Goal: Entertainment & Leisure: Consume media (video, audio)

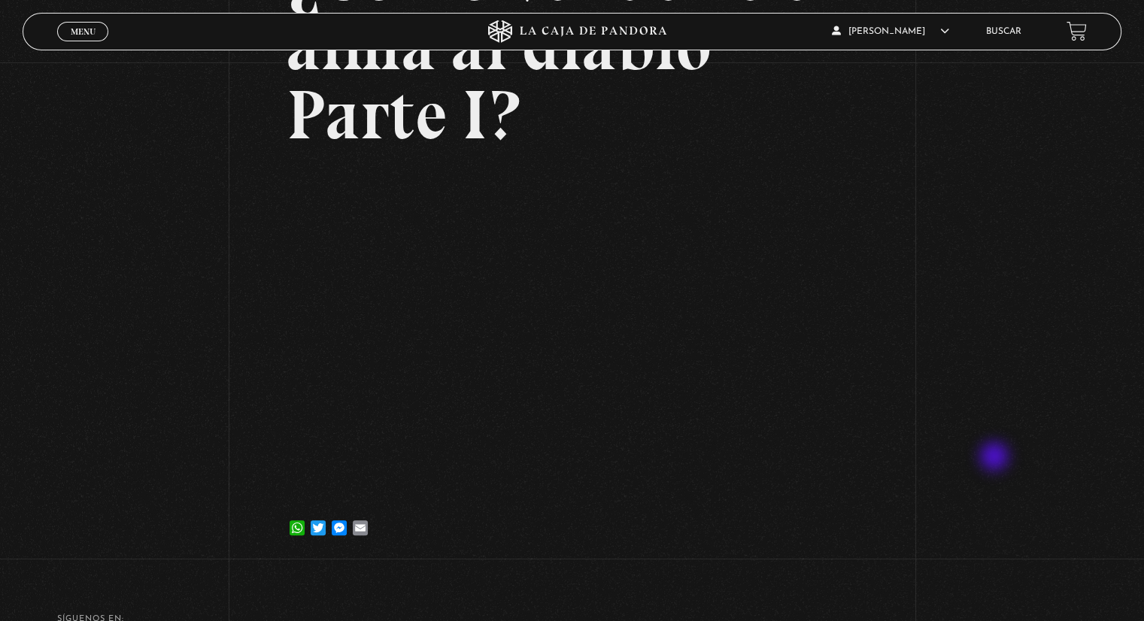
scroll to position [226, 0]
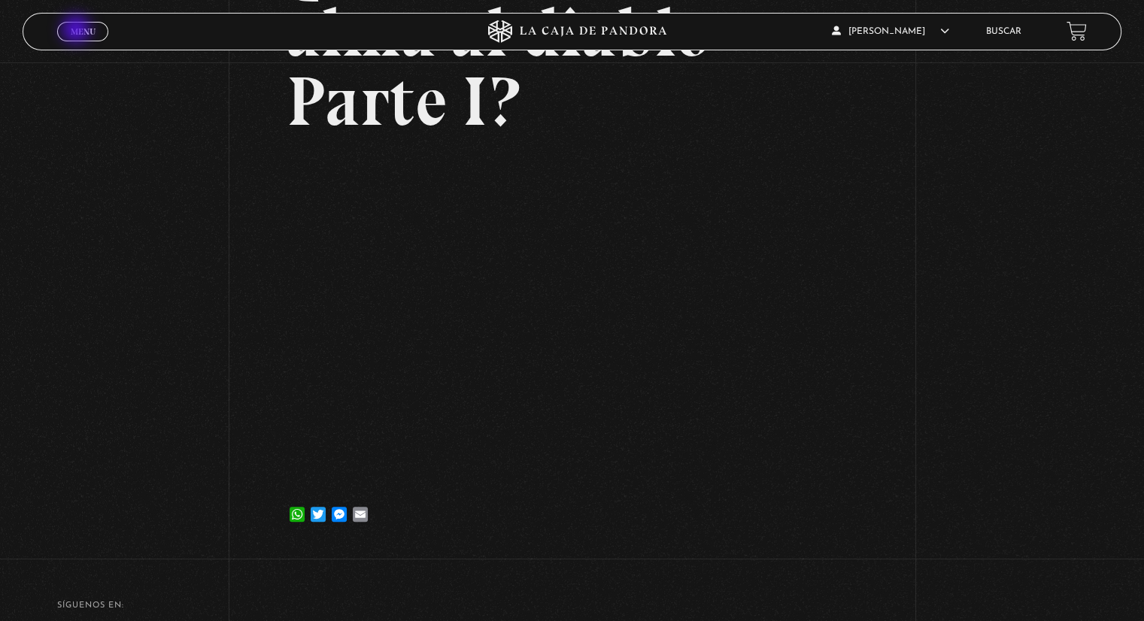
click at [77, 31] on span "Menu" at bounding box center [83, 31] width 25 height 9
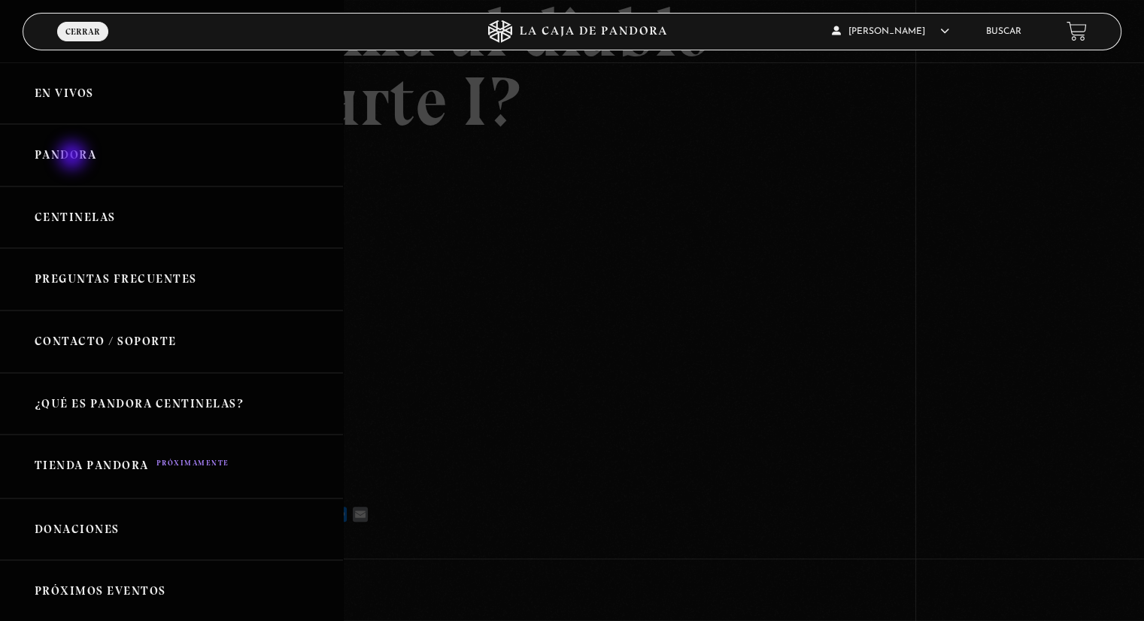
click at [74, 155] on link "Pandora" at bounding box center [171, 155] width 343 height 62
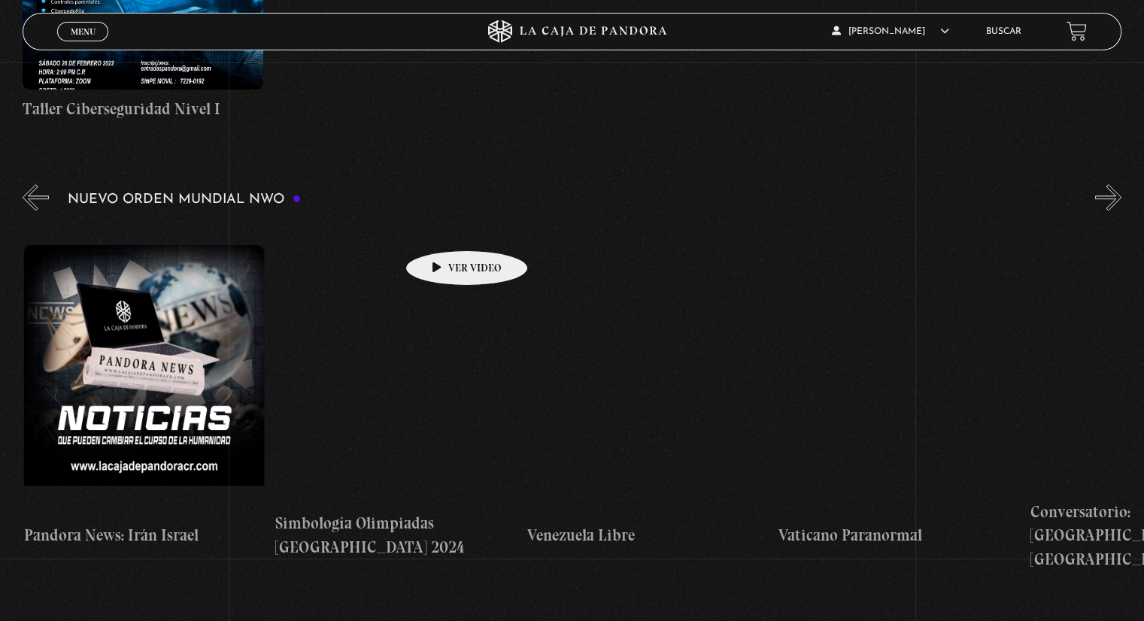
scroll to position [0, 3299]
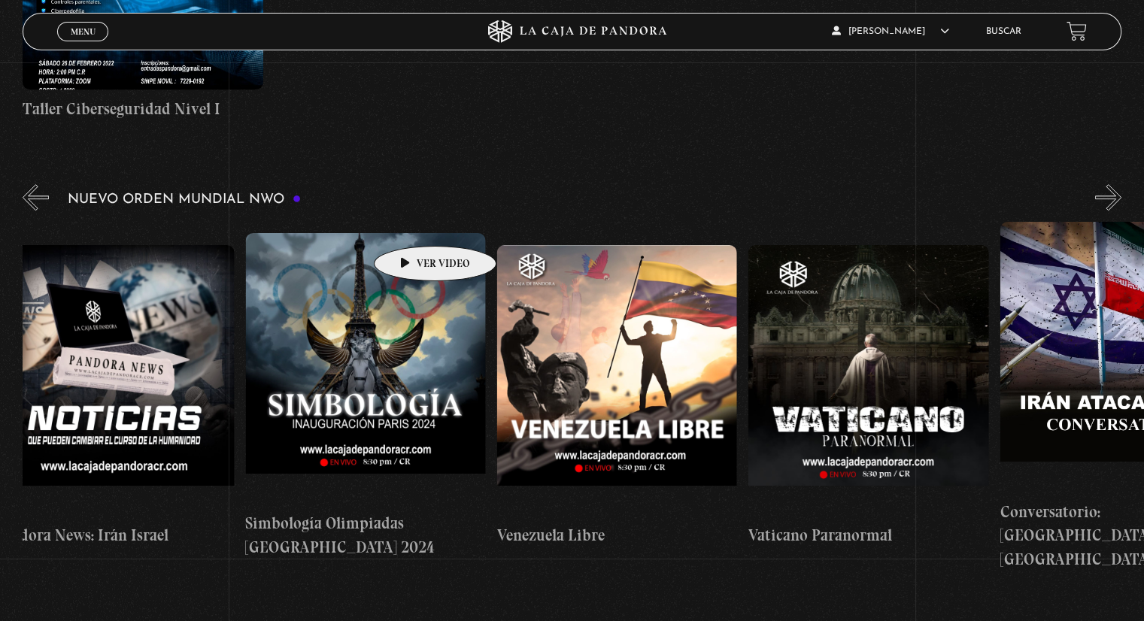
drag, startPoint x: 1071, startPoint y: 299, endPoint x: 411, endPoint y: 223, distance: 663.9
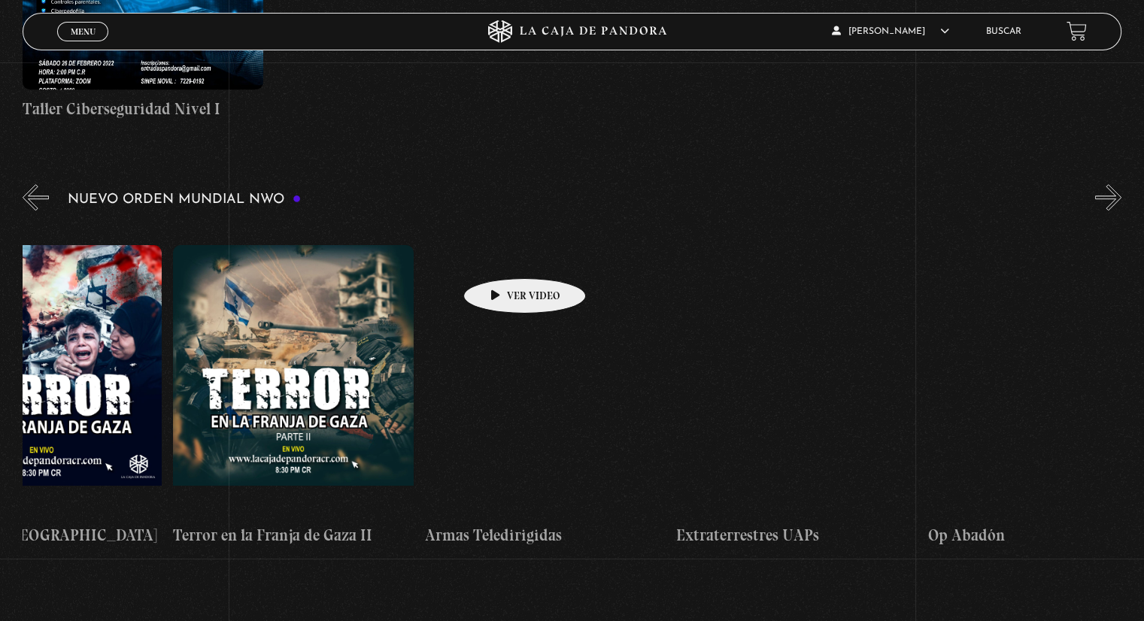
scroll to position [0, 5638]
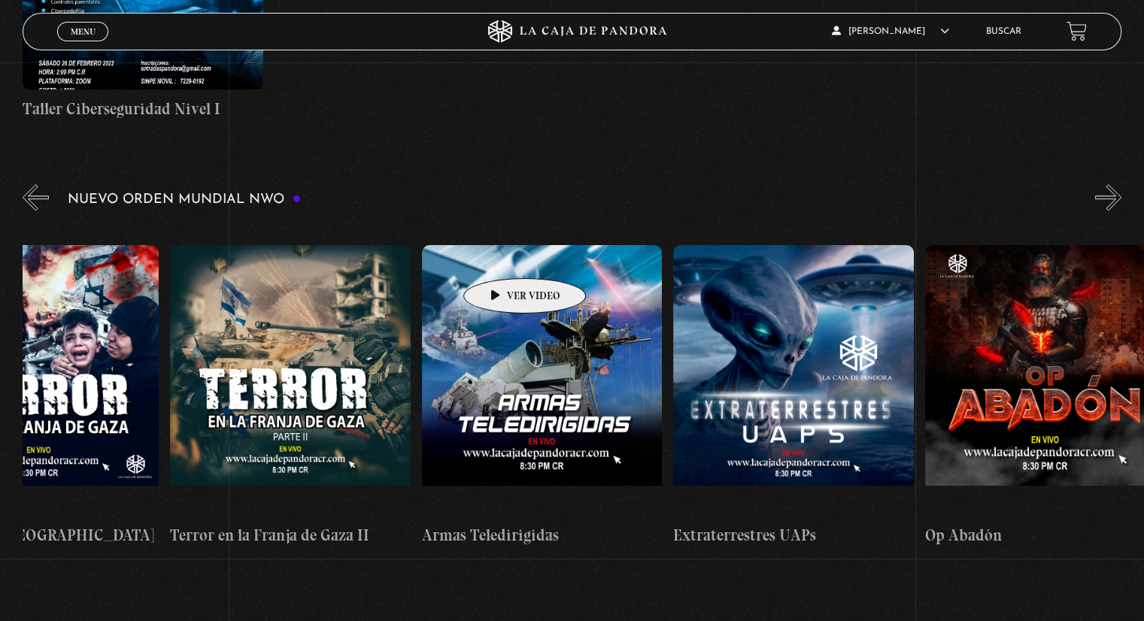
drag, startPoint x: 969, startPoint y: 299, endPoint x: 501, endPoint y: 256, distance: 469.9
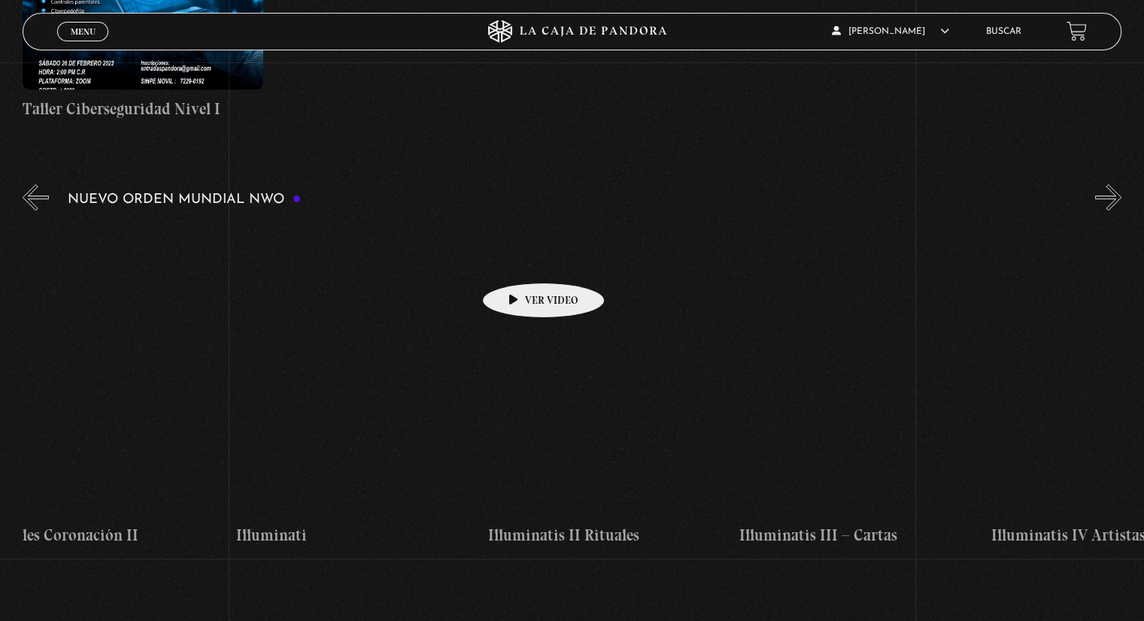
scroll to position [0, 8281]
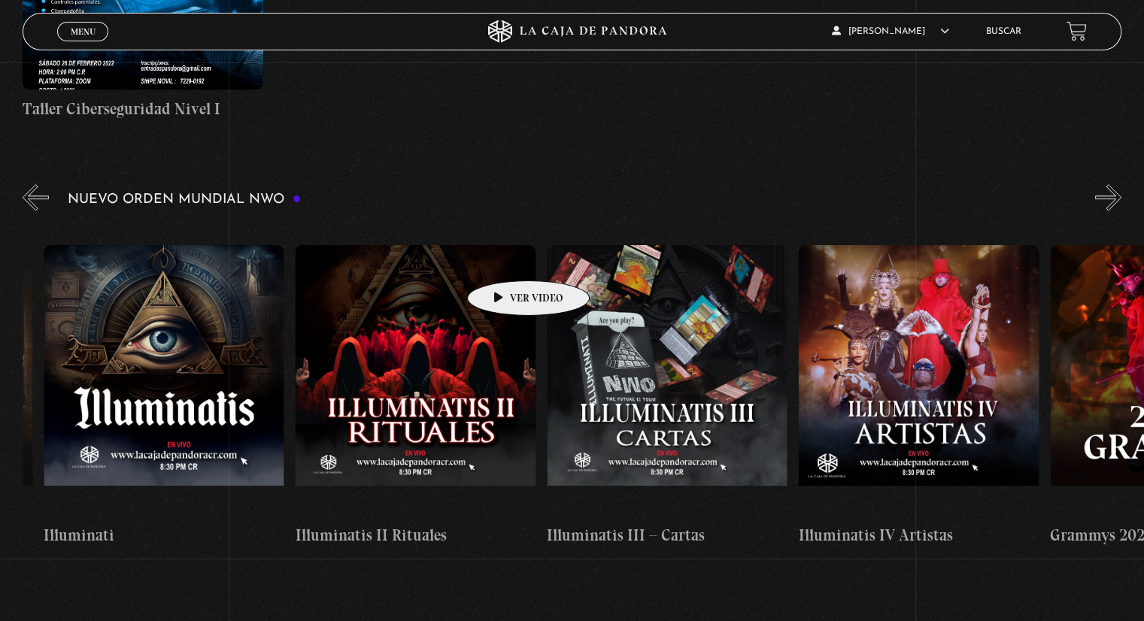
drag, startPoint x: 1032, startPoint y: 287, endPoint x: 505, endPoint y: 258, distance: 528.1
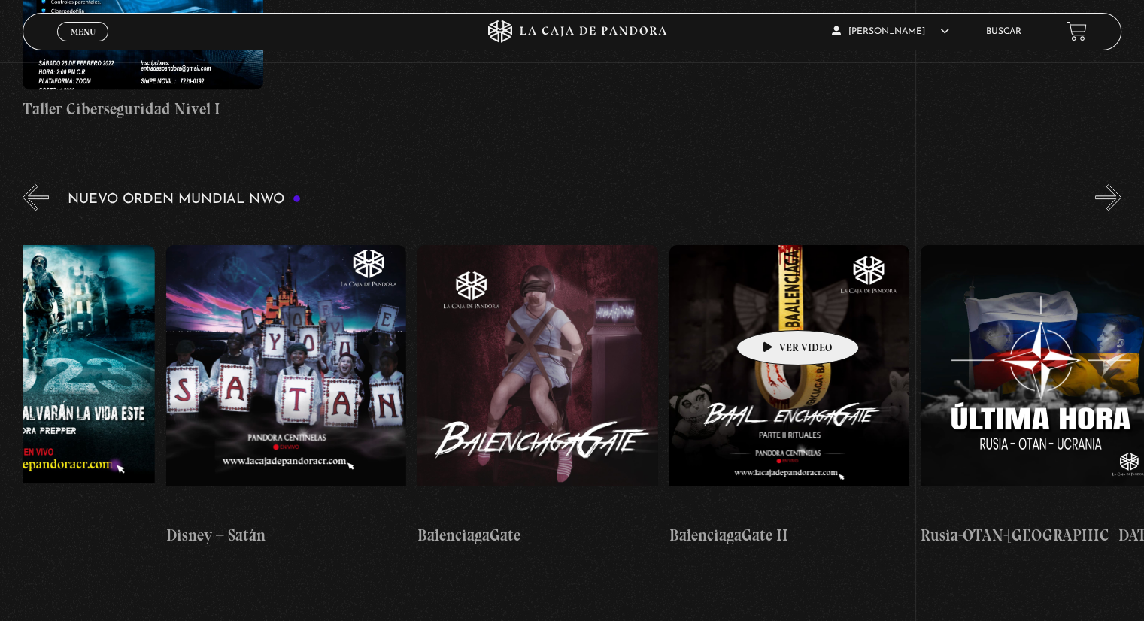
scroll to position [0, 10837]
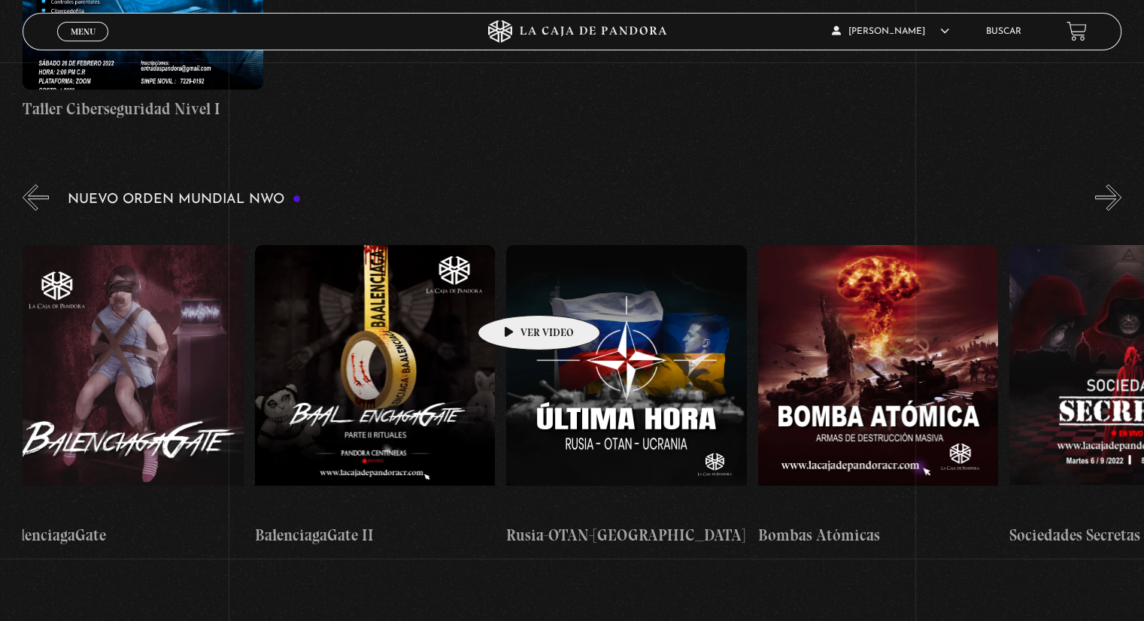
drag, startPoint x: 1025, startPoint y: 308, endPoint x: 514, endPoint y: 293, distance: 511.0
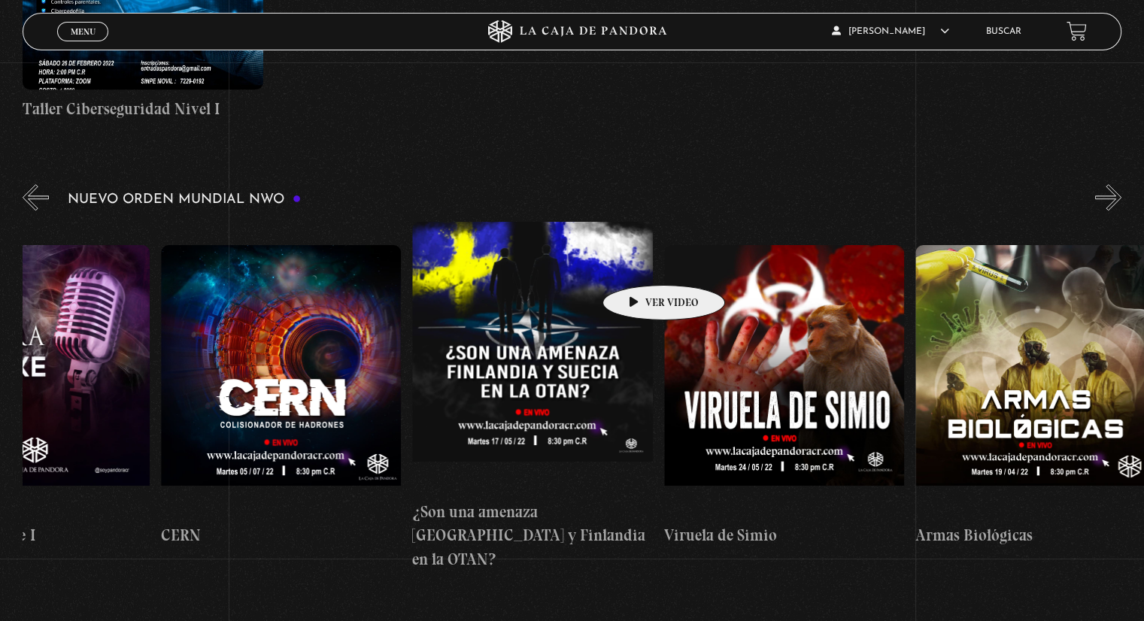
scroll to position [0, 12700]
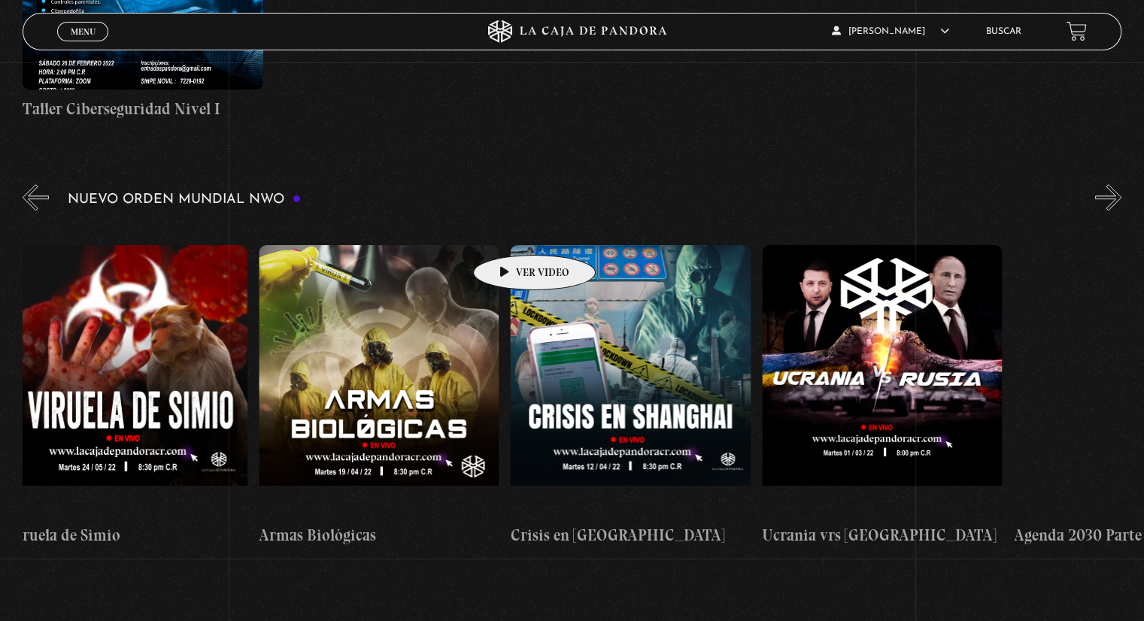
drag, startPoint x: 1012, startPoint y: 314, endPoint x: 511, endPoint y: 232, distance: 506.8
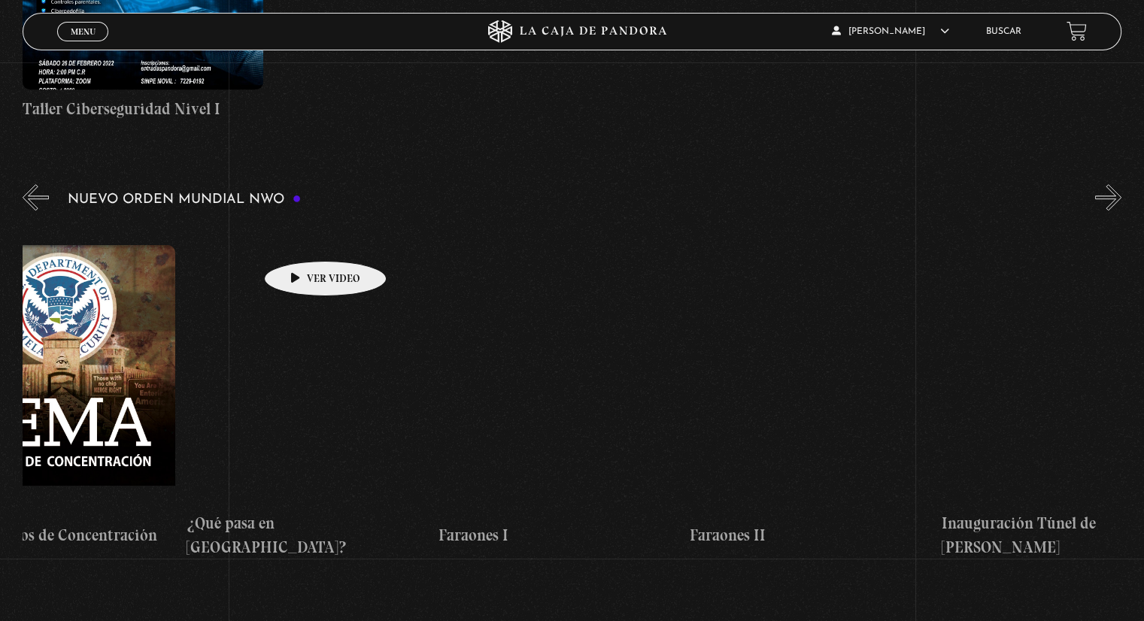
drag, startPoint x: 1003, startPoint y: 308, endPoint x: 270, endPoint y: 229, distance: 736.8
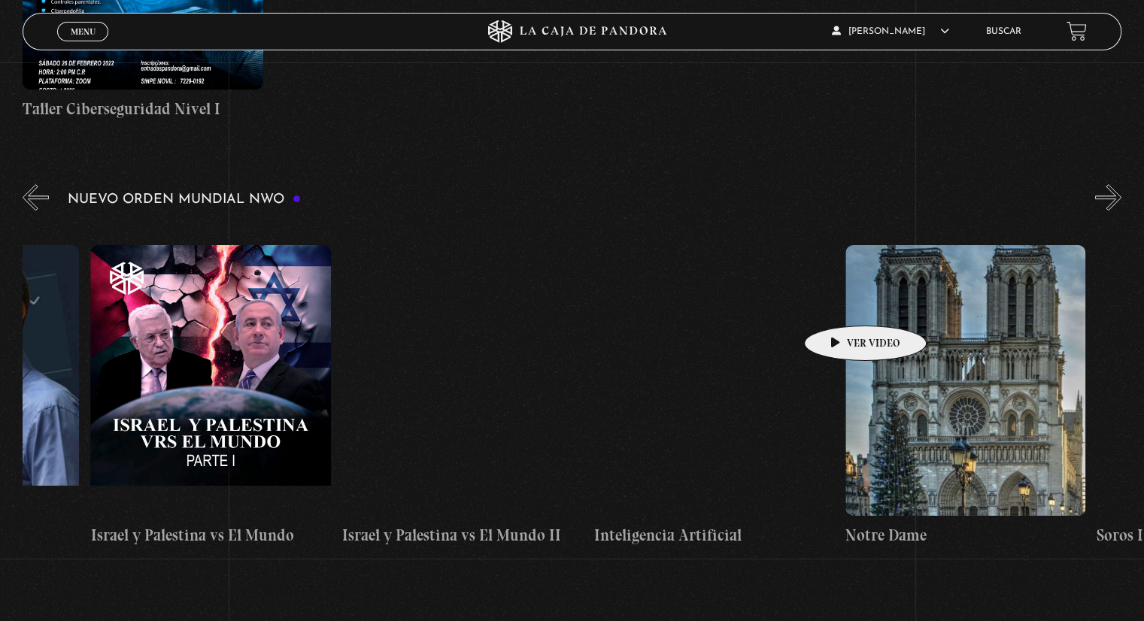
scroll to position [0, 18356]
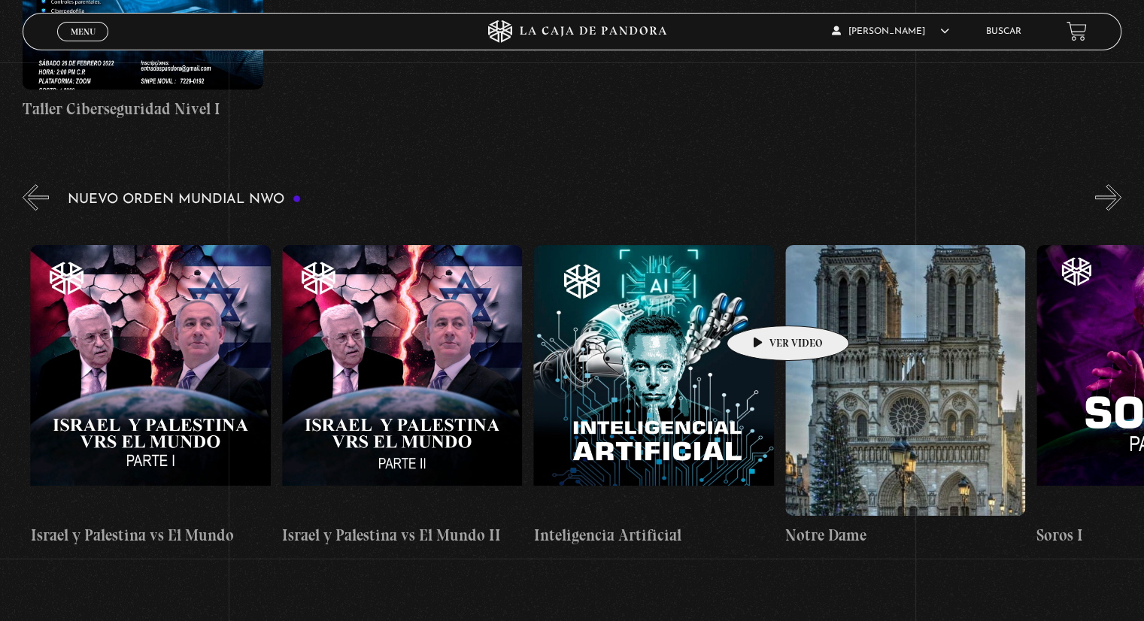
drag, startPoint x: 1032, startPoint y: 304, endPoint x: 764, endPoint y: 303, distance: 267.8
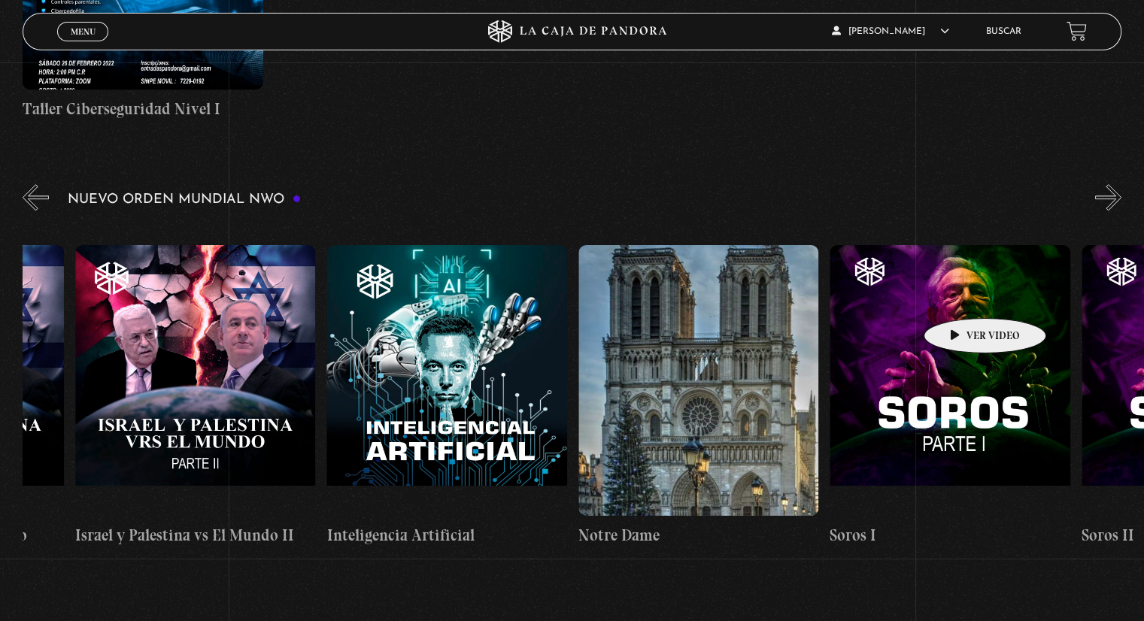
scroll to position [0, 18741]
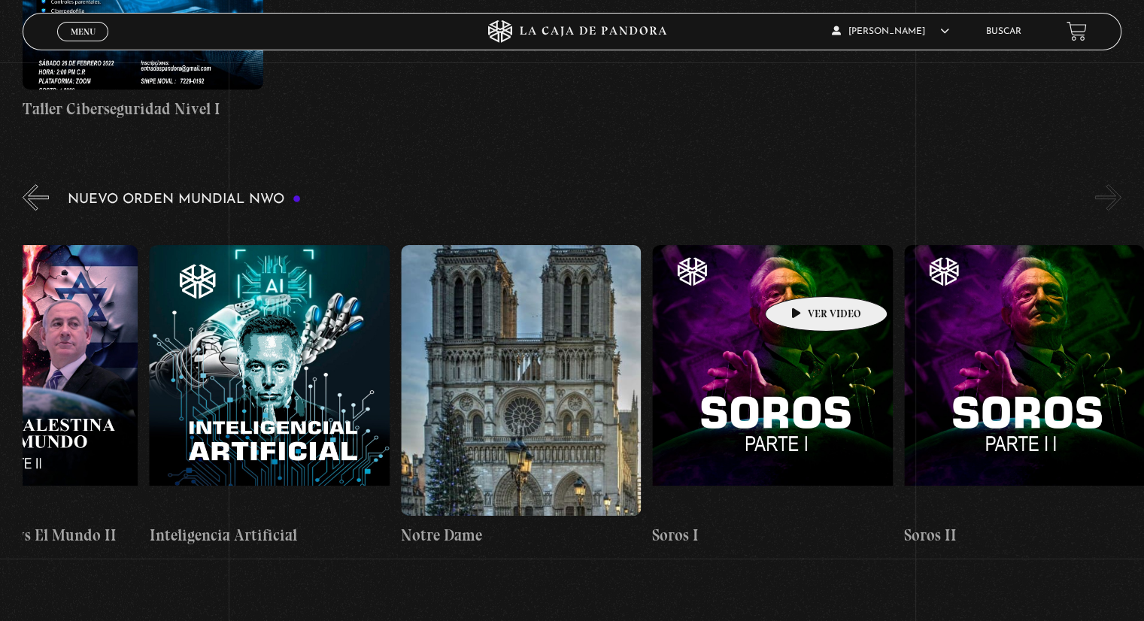
drag, startPoint x: 988, startPoint y: 296, endPoint x: 789, endPoint y: 272, distance: 200.0
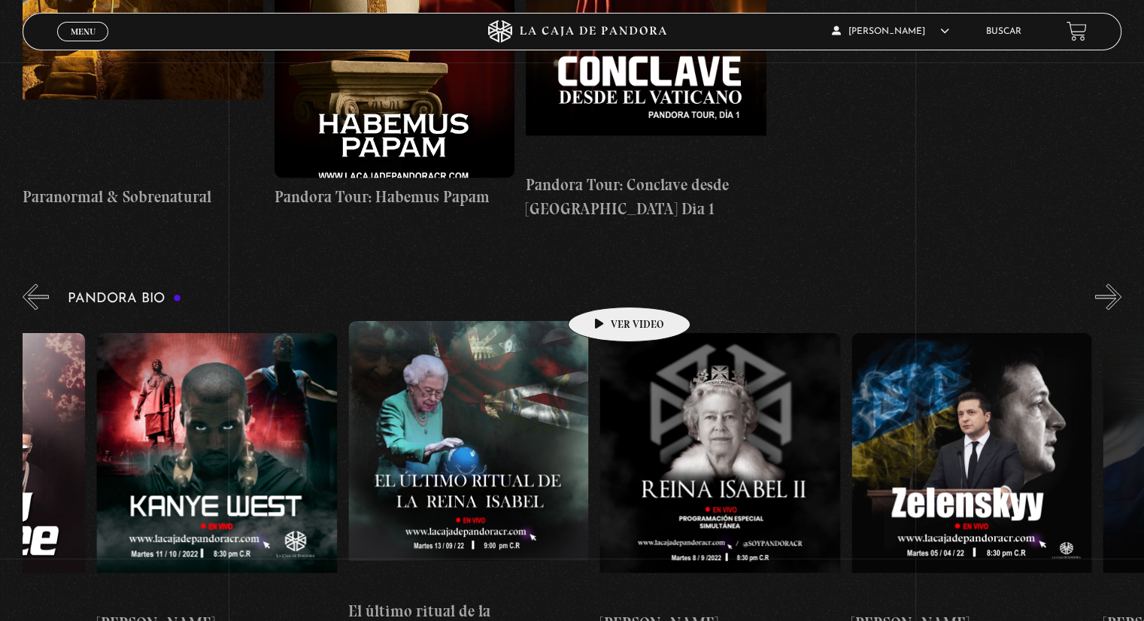
scroll to position [0, 2193]
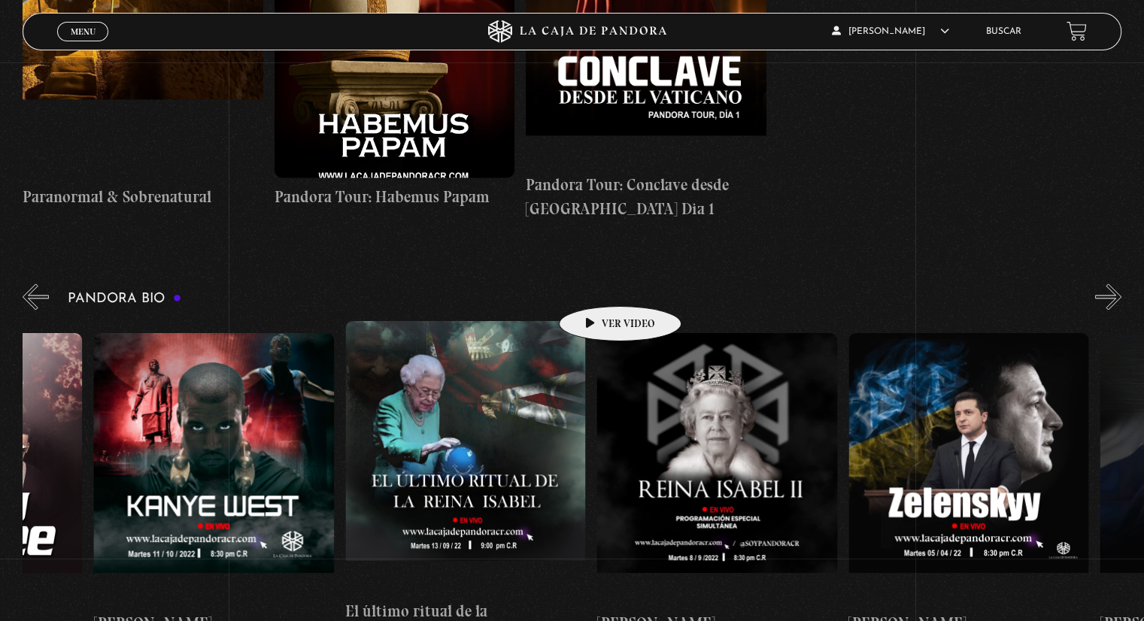
drag, startPoint x: 1035, startPoint y: 340, endPoint x: 596, endPoint y: 284, distance: 442.1
click at [596, 321] on div "Papa [PERSON_NAME] Lil Nas X [PERSON_NAME] [PERSON_NAME] Dalai Lama Canserbero …" at bounding box center [848, 484] width 6038 height 326
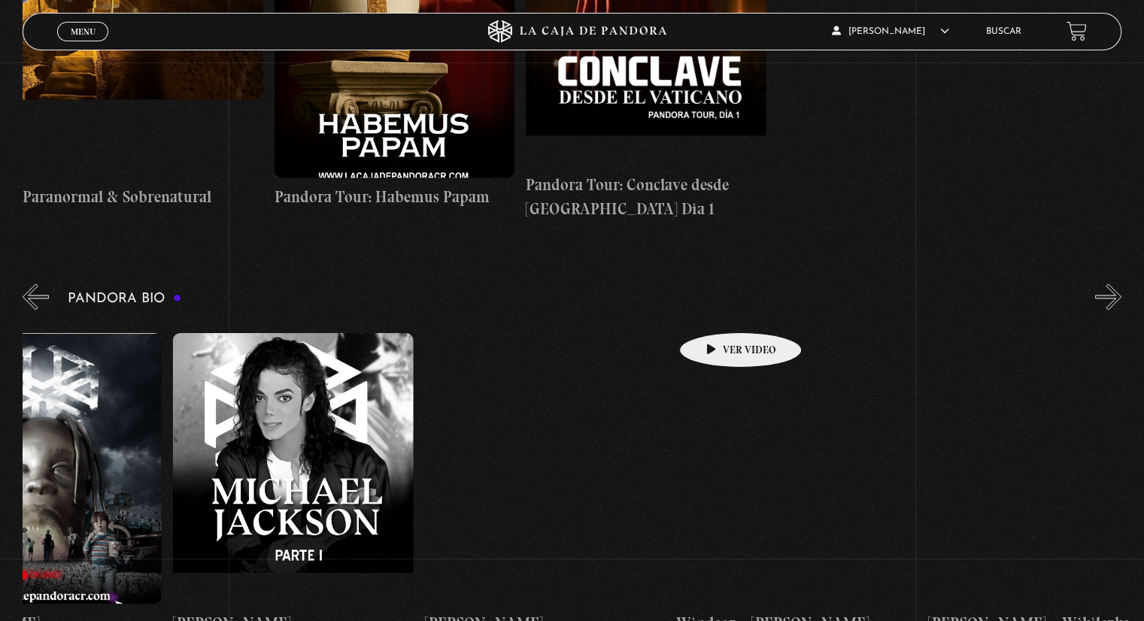
scroll to position [0, 3890]
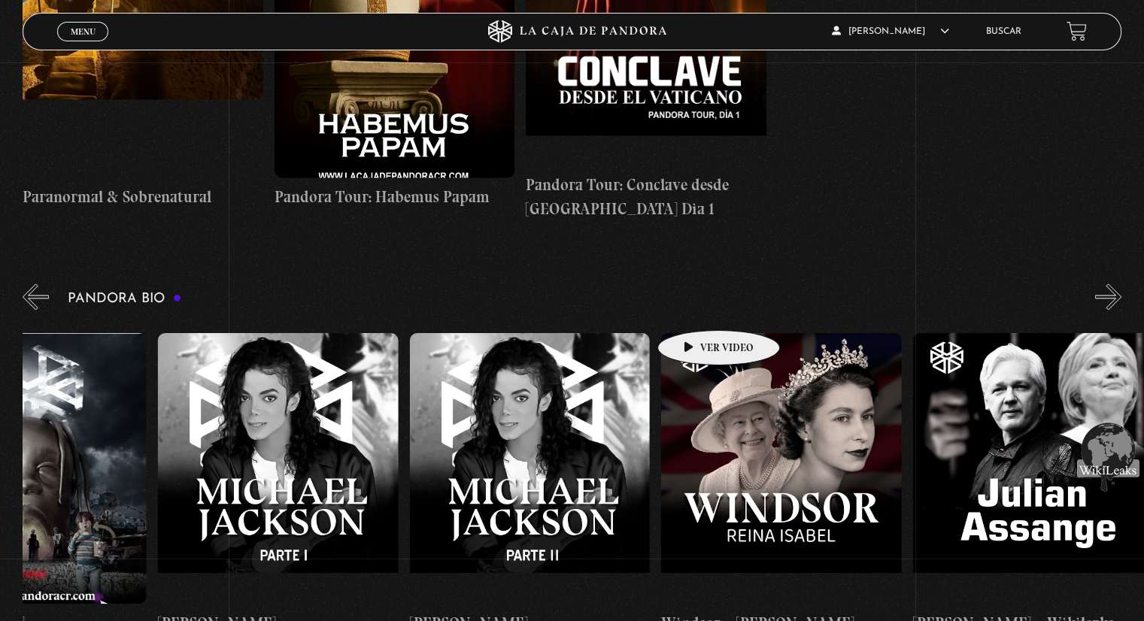
drag, startPoint x: 1033, startPoint y: 330, endPoint x: 695, endPoint y: 308, distance: 339.2
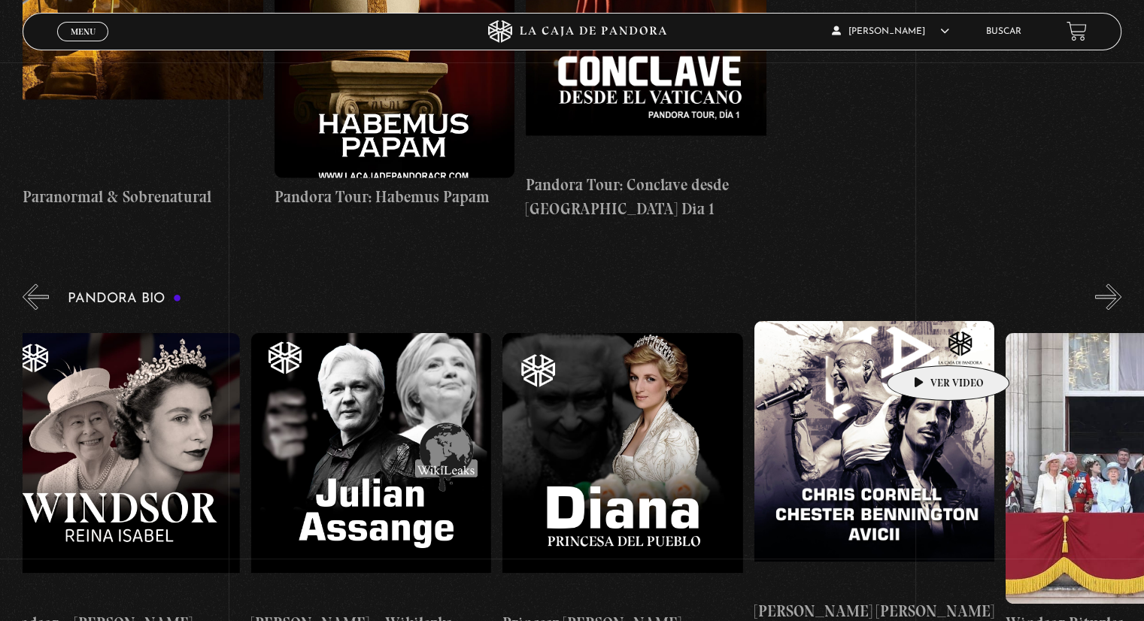
scroll to position [0, 4904]
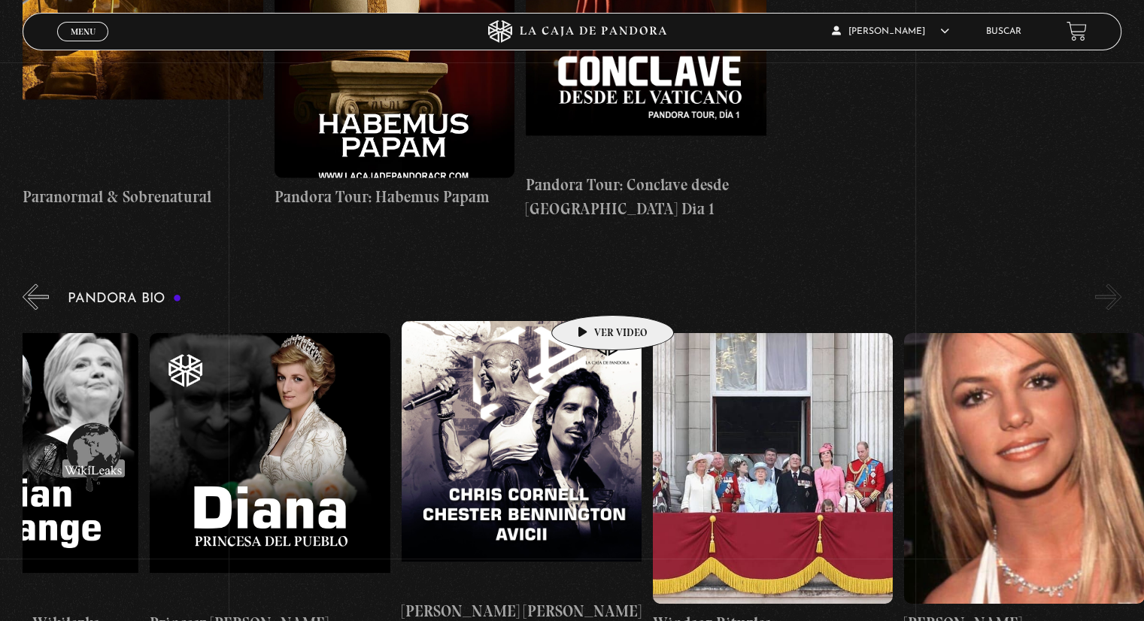
drag, startPoint x: 1080, startPoint y: 367, endPoint x: 589, endPoint y: 293, distance: 496.8
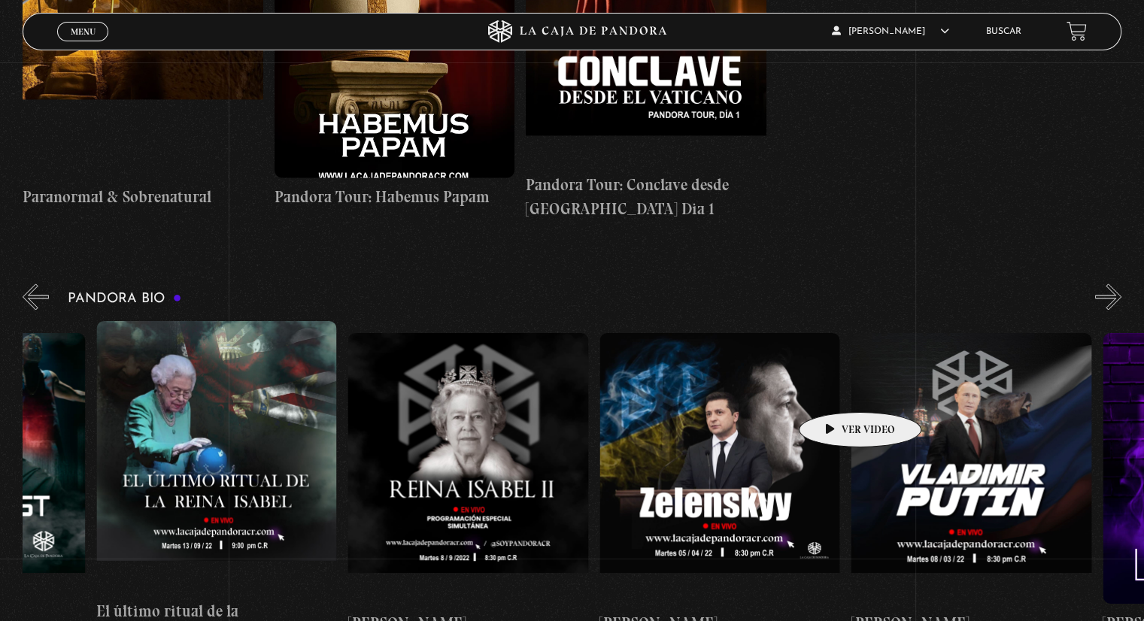
scroll to position [0, 2435]
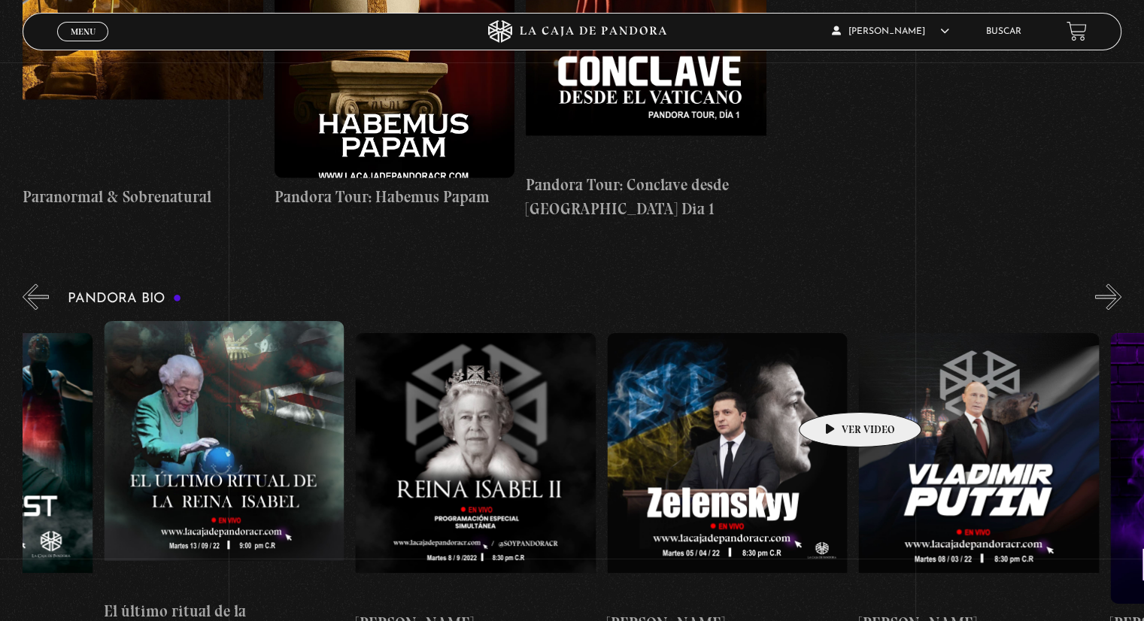
drag, startPoint x: 342, startPoint y: 362, endPoint x: 836, endPoint y: 390, distance: 495.0
click at [836, 390] on div "Papa [PERSON_NAME] Lil Nas X [PERSON_NAME] [PERSON_NAME] Dalai Lama Canserbero …" at bounding box center [607, 484] width 6038 height 326
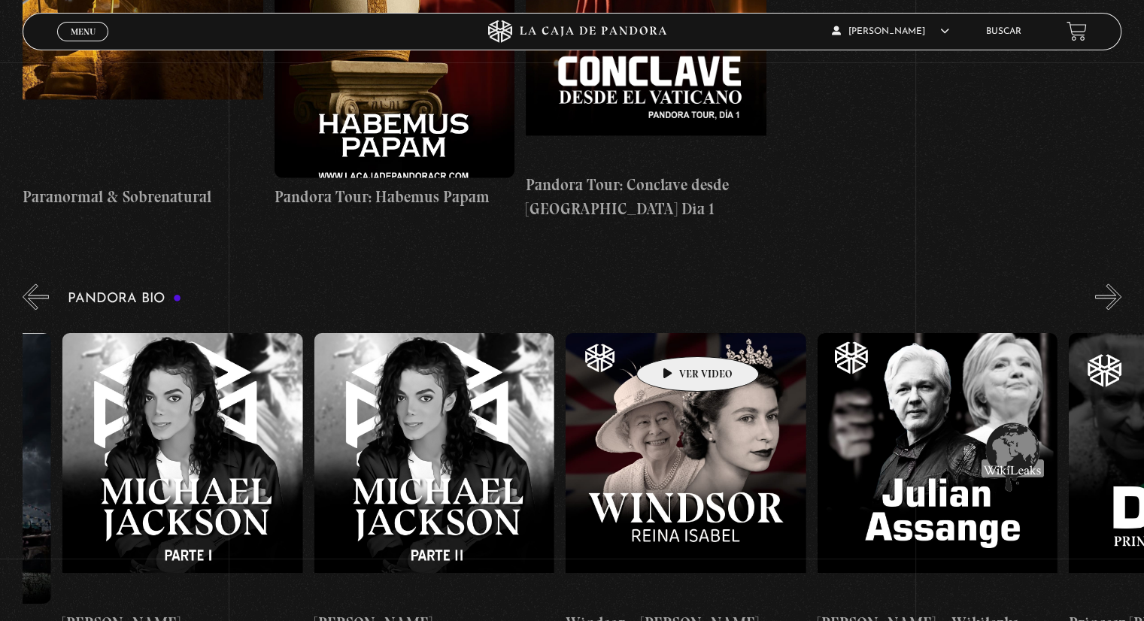
scroll to position [0, 3993]
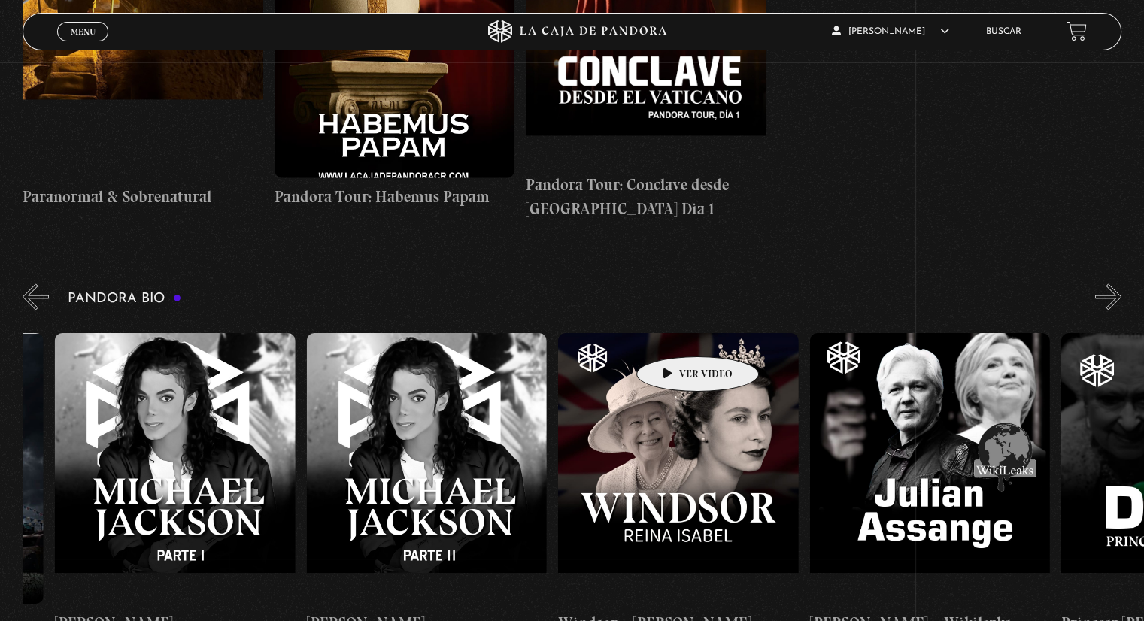
drag, startPoint x: 947, startPoint y: 341, endPoint x: 674, endPoint y: 334, distance: 273.1
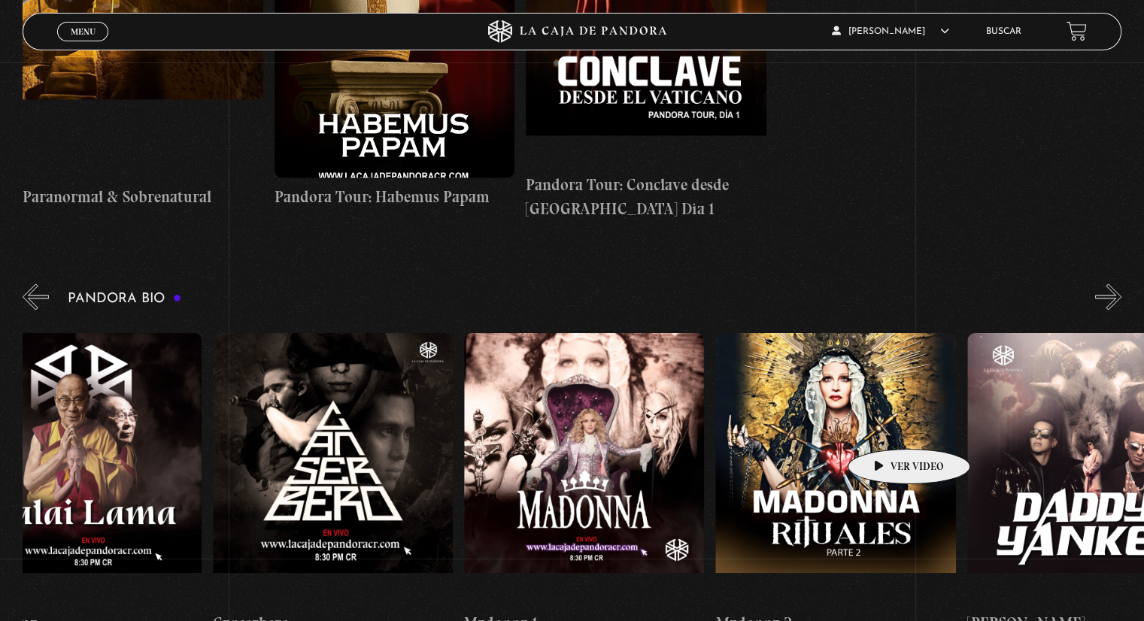
scroll to position [0, 1053]
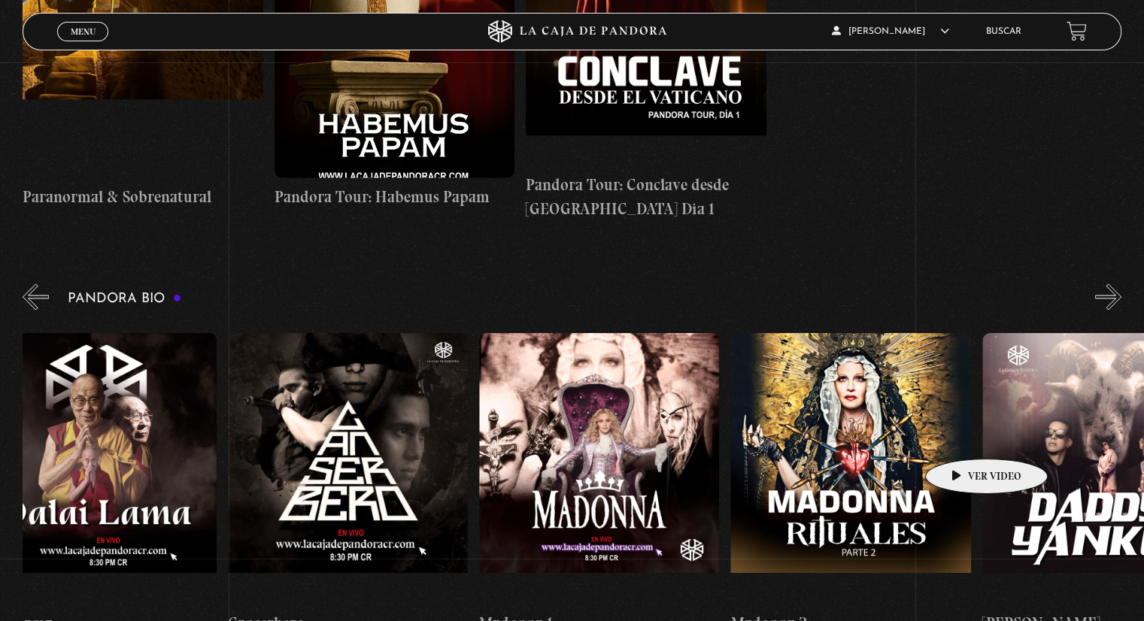
drag, startPoint x: 375, startPoint y: 361, endPoint x: 963, endPoint y: 436, distance: 593.0
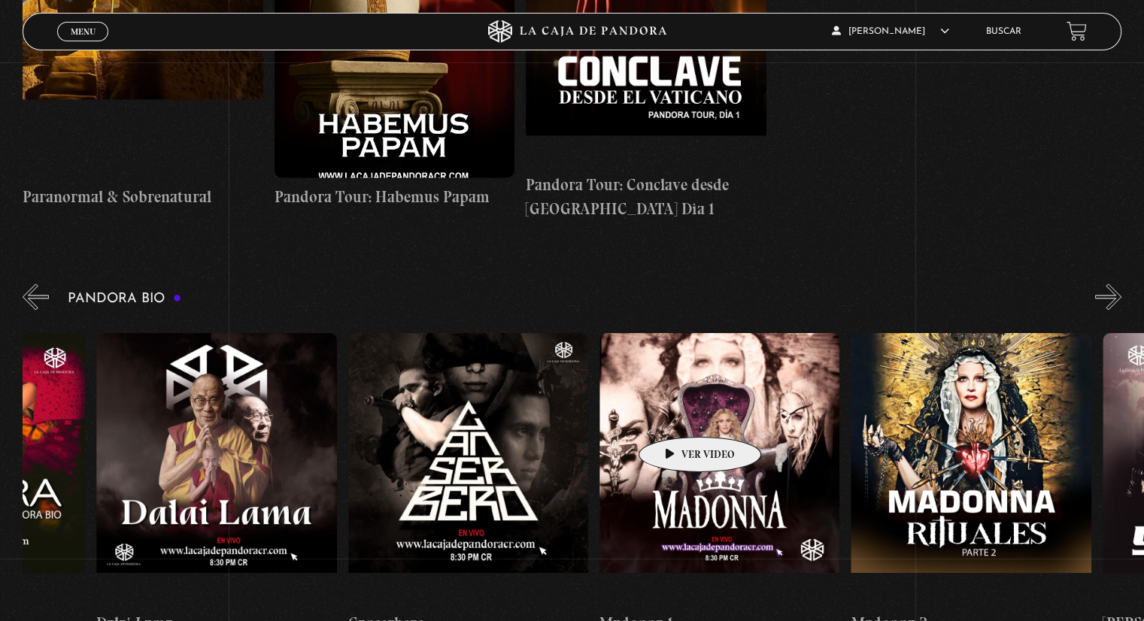
scroll to position [0, 1694]
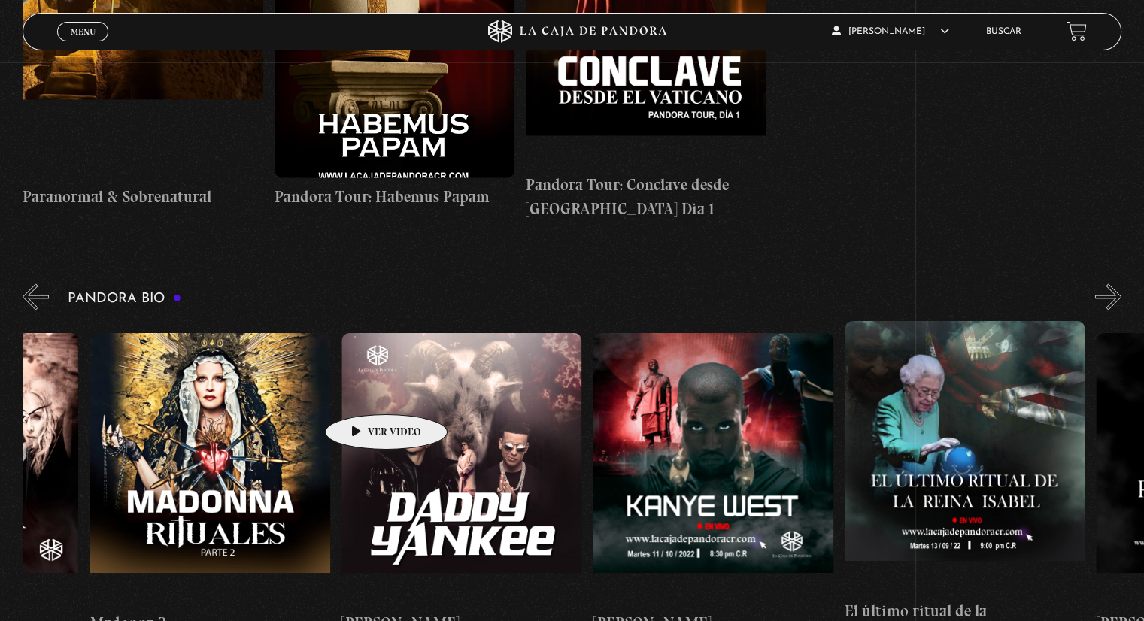
drag, startPoint x: 376, startPoint y: 413, endPoint x: 363, endPoint y: 392, distance: 25.0
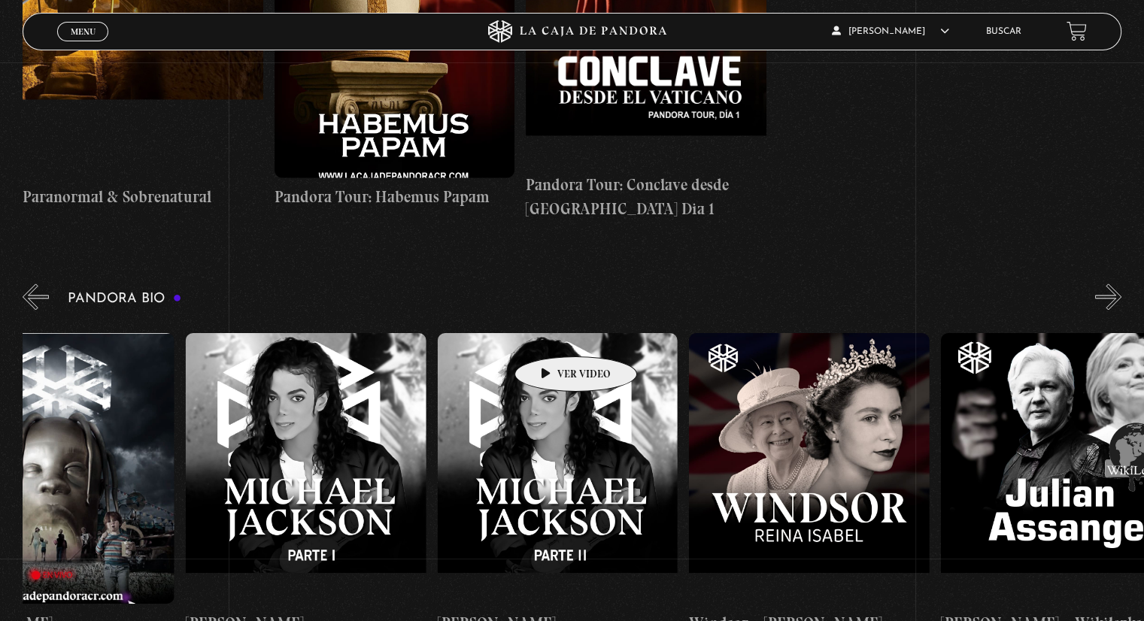
scroll to position [0, 4050]
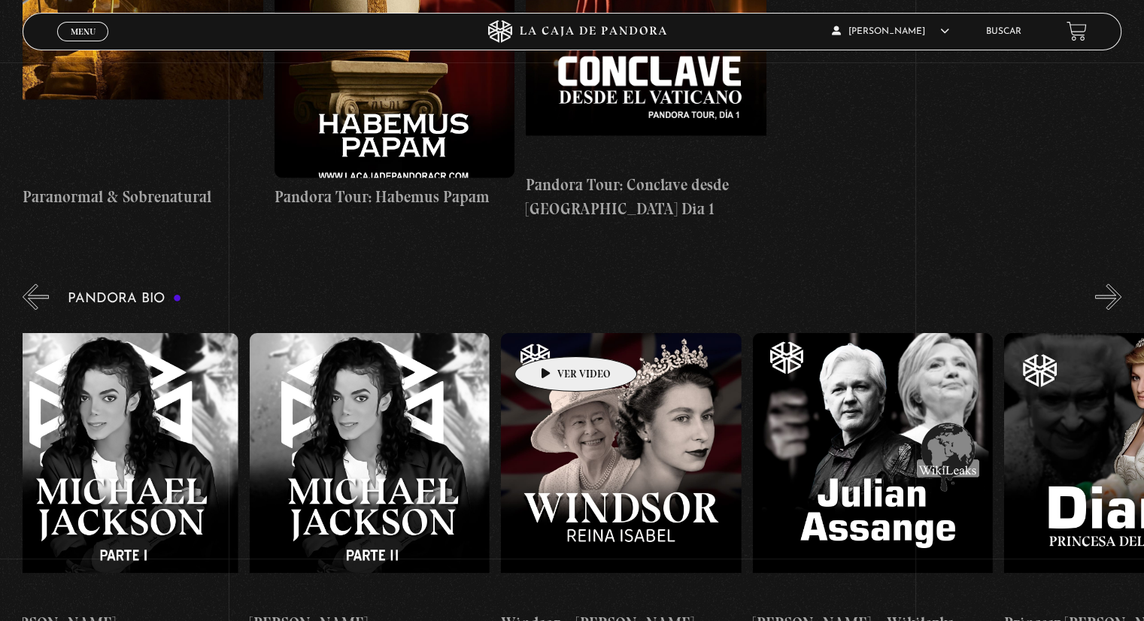
drag, startPoint x: 1023, startPoint y: 380, endPoint x: 552, endPoint y: 334, distance: 473.1
click at [168, 341] on figure at bounding box center [118, 468] width 240 height 271
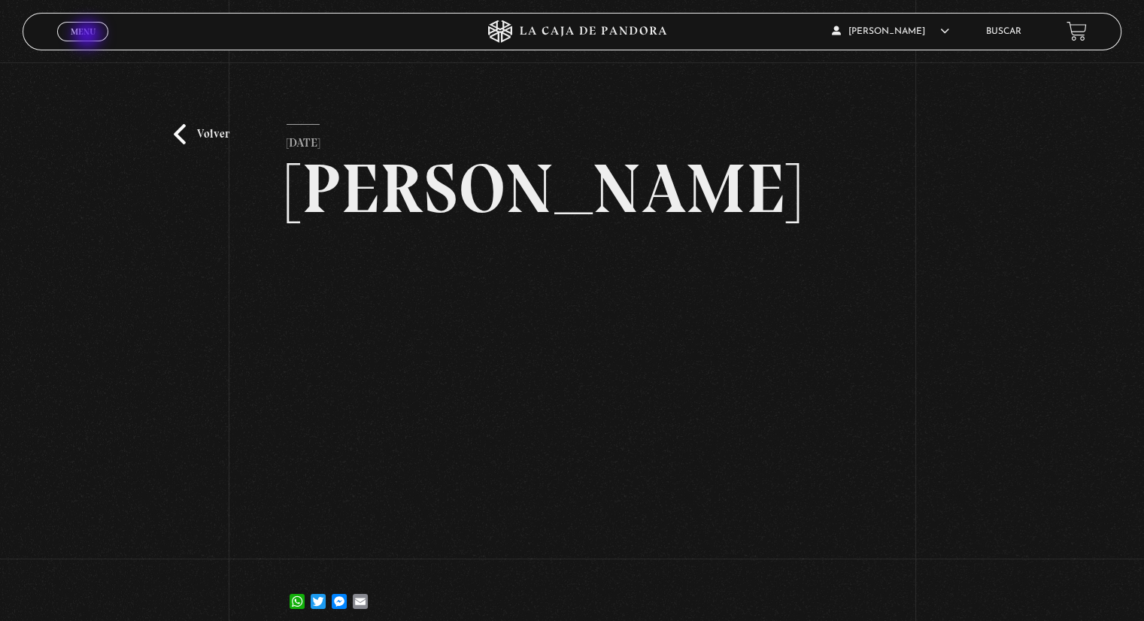
click at [89, 36] on span "Menu" at bounding box center [83, 31] width 25 height 9
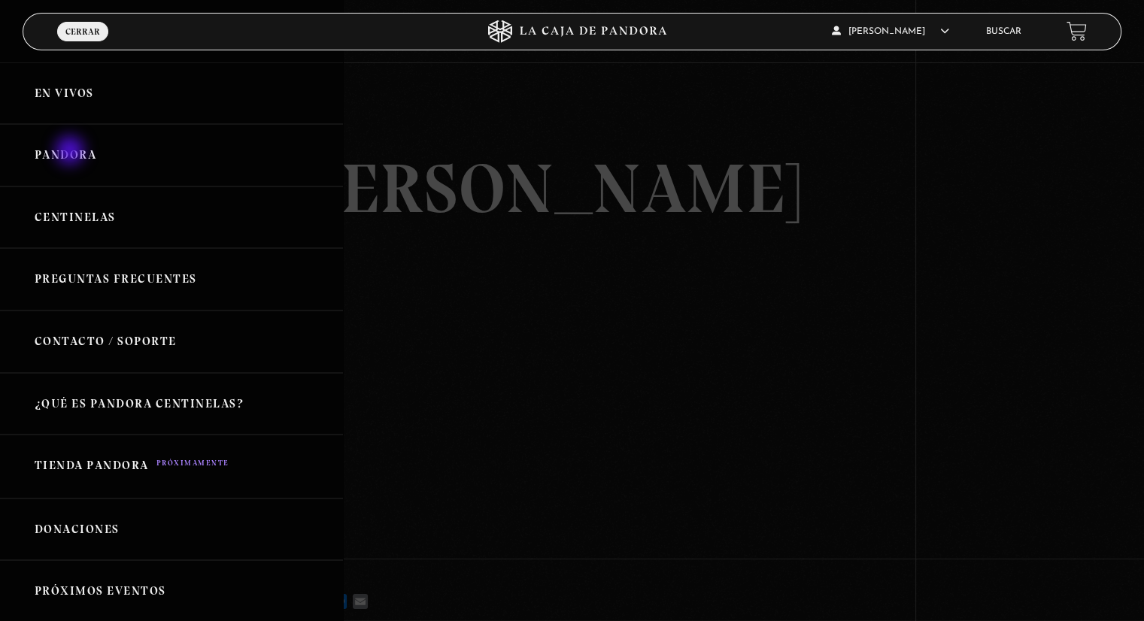
click at [71, 152] on link "Pandora" at bounding box center [171, 155] width 343 height 62
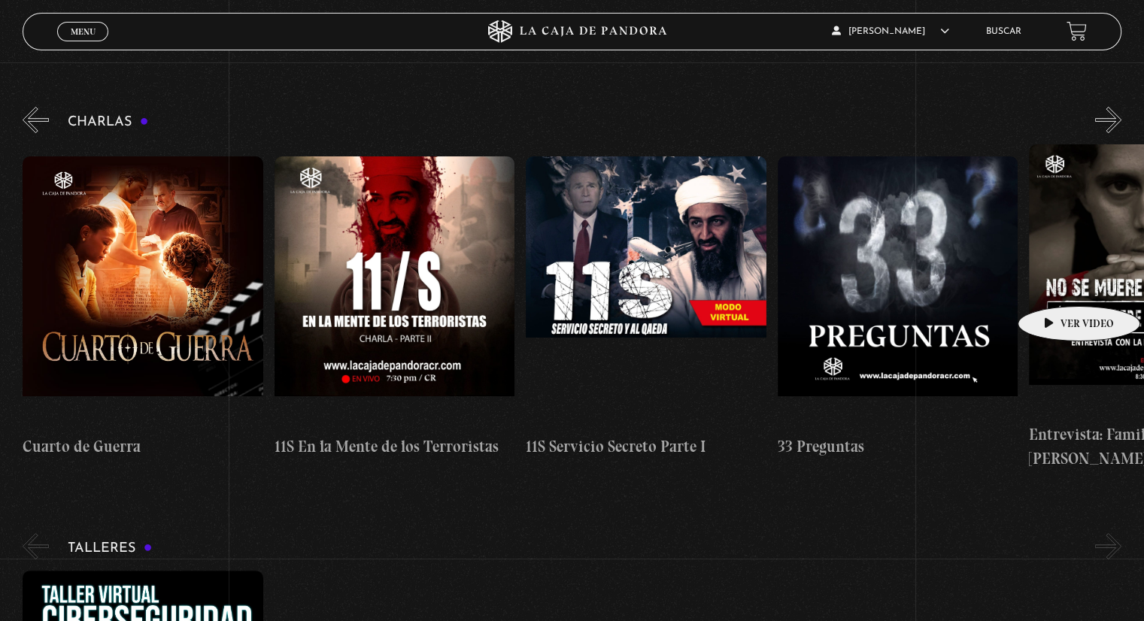
scroll to position [0, 628]
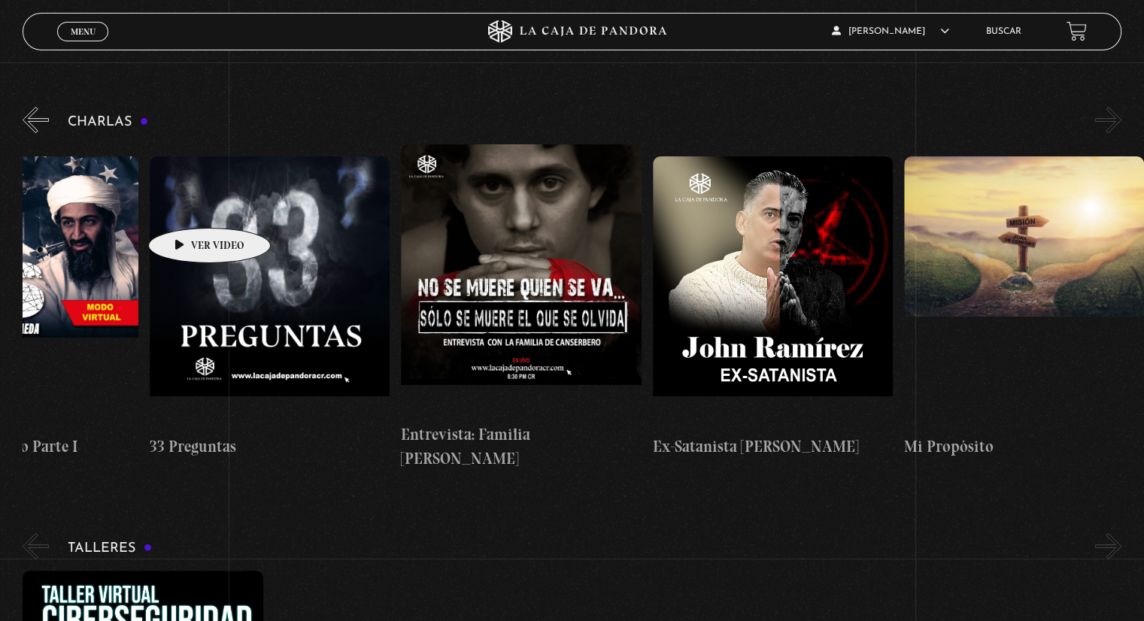
drag, startPoint x: 1056, startPoint y: 284, endPoint x: 186, endPoint y: 205, distance: 873.8
click at [186, 205] on div "Cuarto [PERSON_NAME] 11S En la Mente de los Terroristas 11S Servicio Secreto Pa…" at bounding box center [274, 307] width 1761 height 326
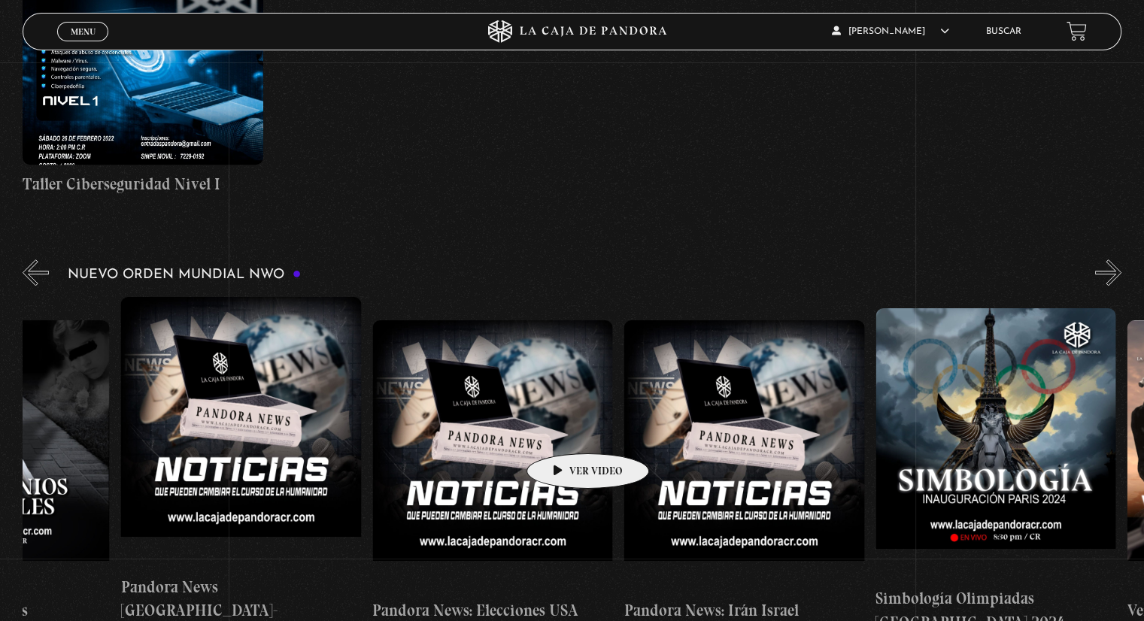
scroll to position [0, 2681]
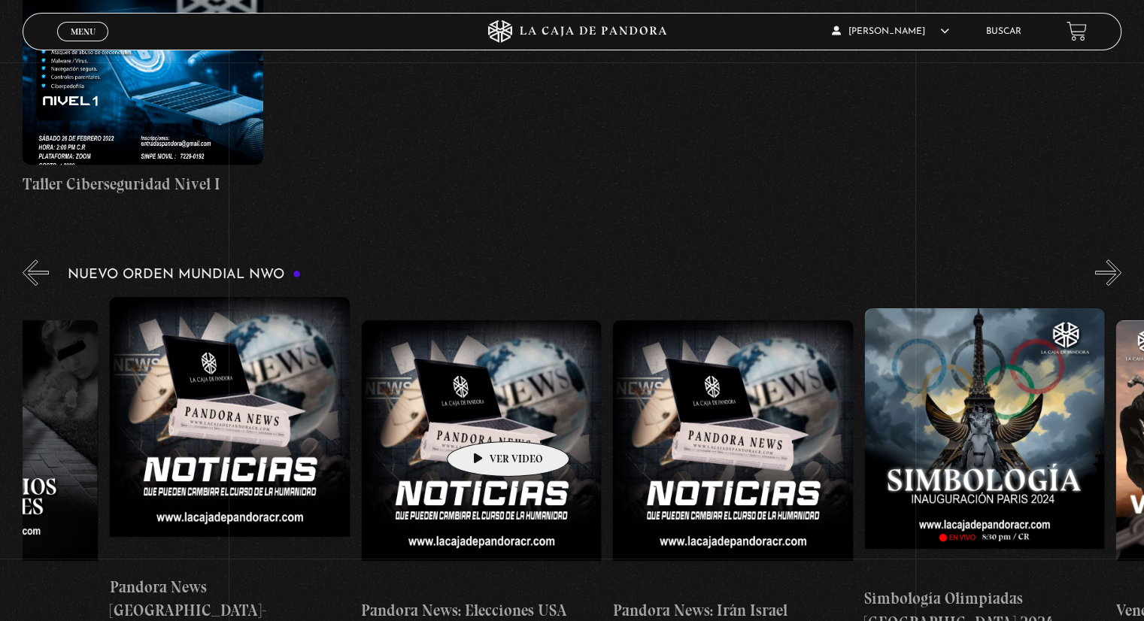
drag, startPoint x: 1020, startPoint y: 439, endPoint x: 484, endPoint y: 419, distance: 535.9
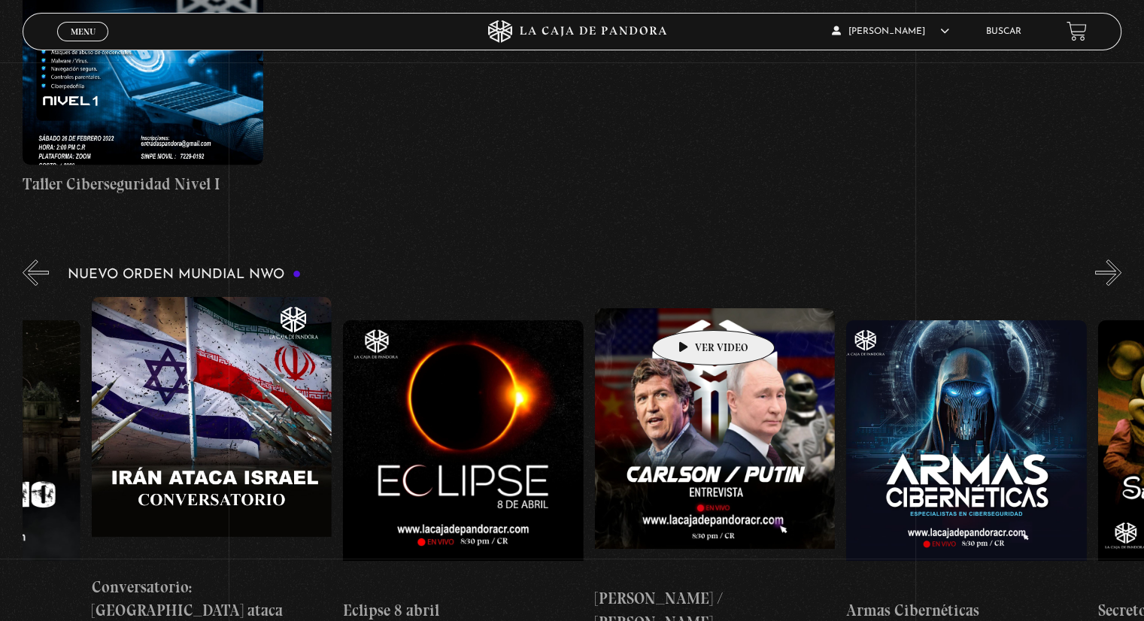
scroll to position [0, 4321]
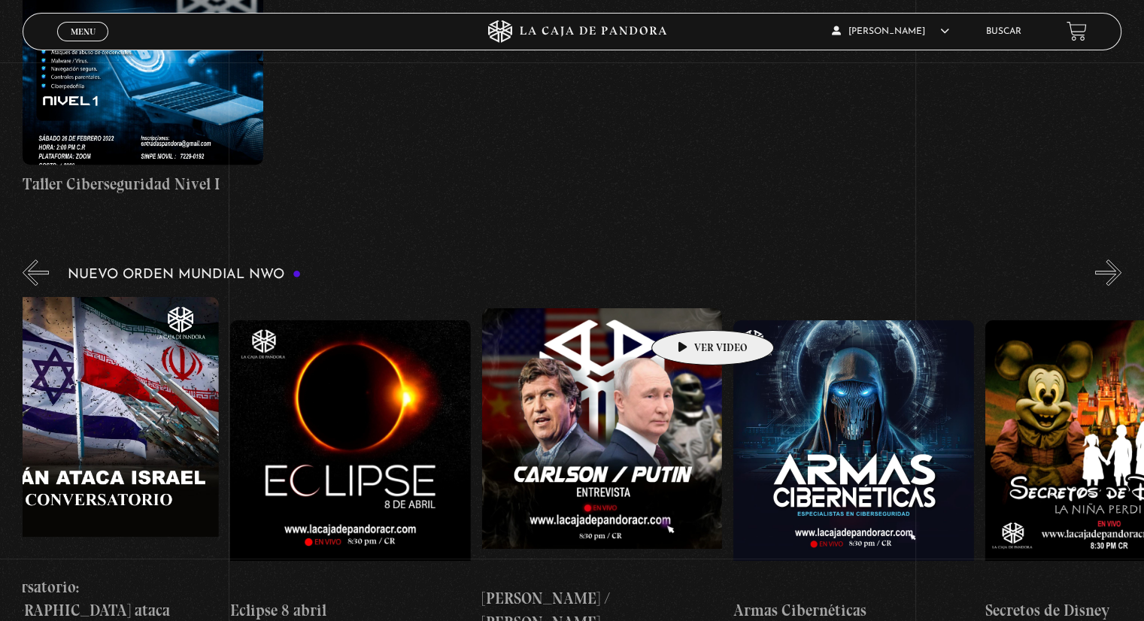
drag, startPoint x: 1016, startPoint y: 349, endPoint x: 689, endPoint y: 308, distance: 329.8
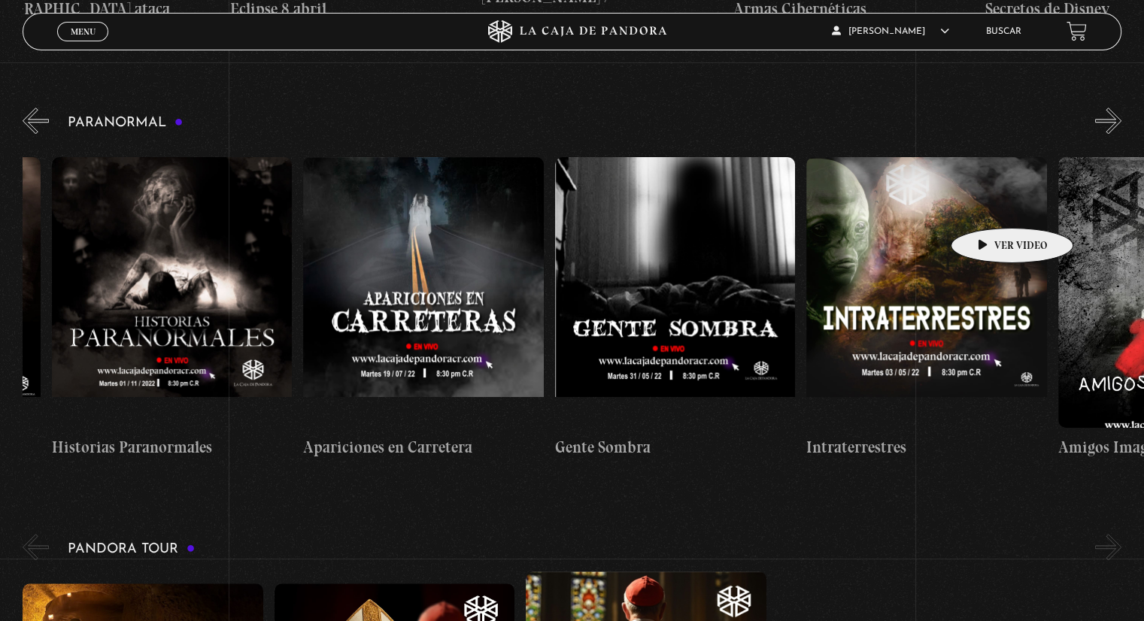
scroll to position [0, 1634]
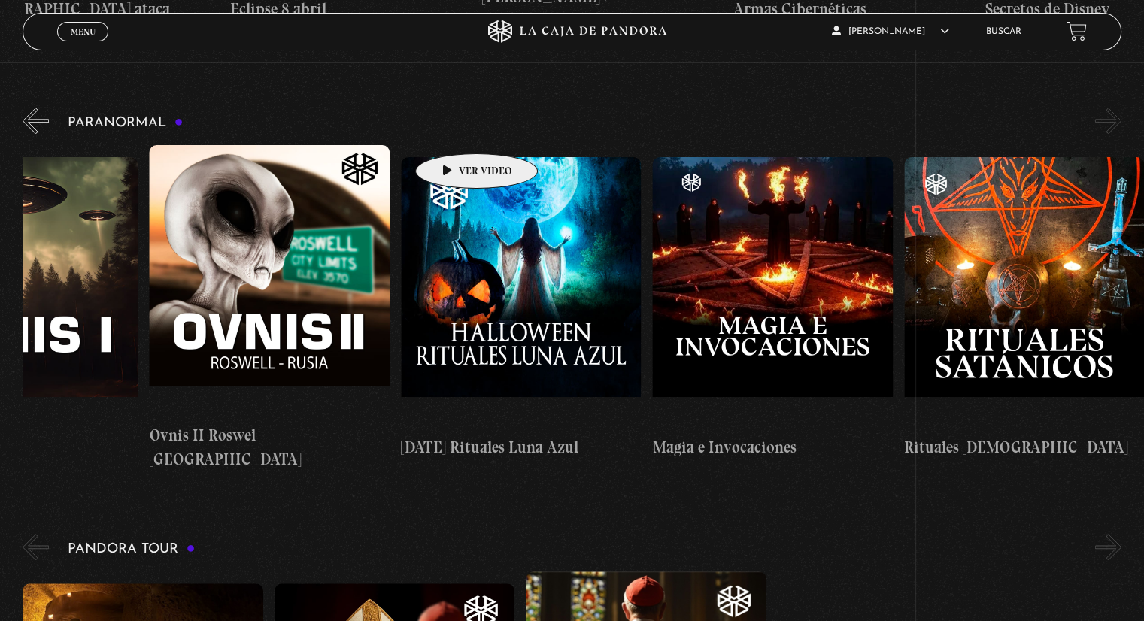
drag, startPoint x: 985, startPoint y: 205, endPoint x: 453, endPoint y: 131, distance: 537.7
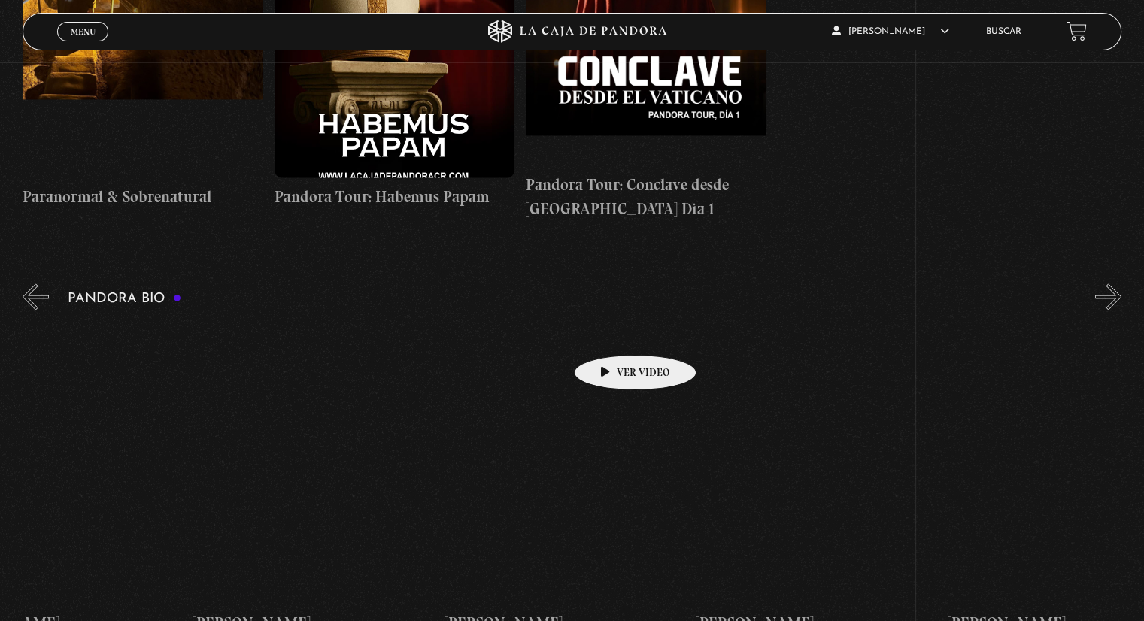
scroll to position [0, 3409]
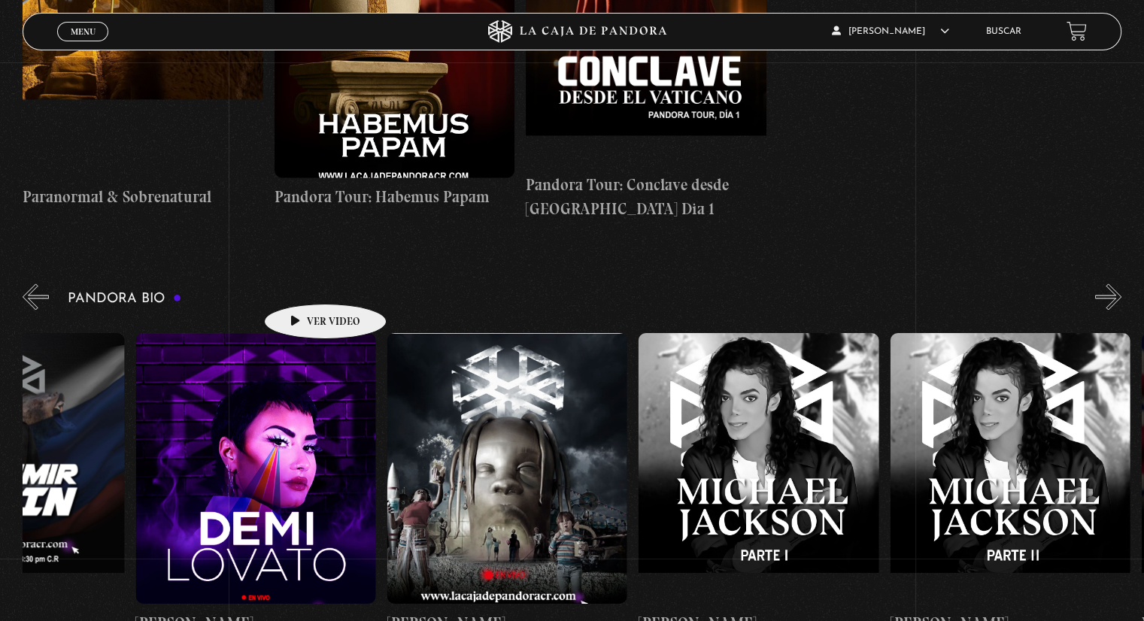
drag, startPoint x: 983, startPoint y: 392, endPoint x: 302, endPoint y: 281, distance: 690.4
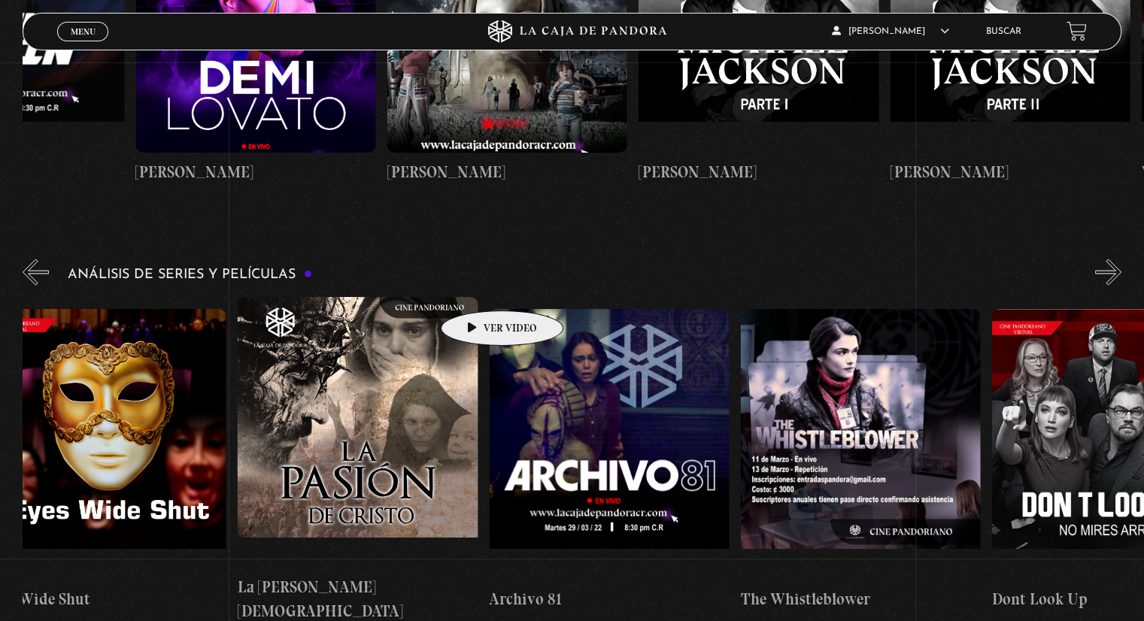
scroll to position [0, 3164]
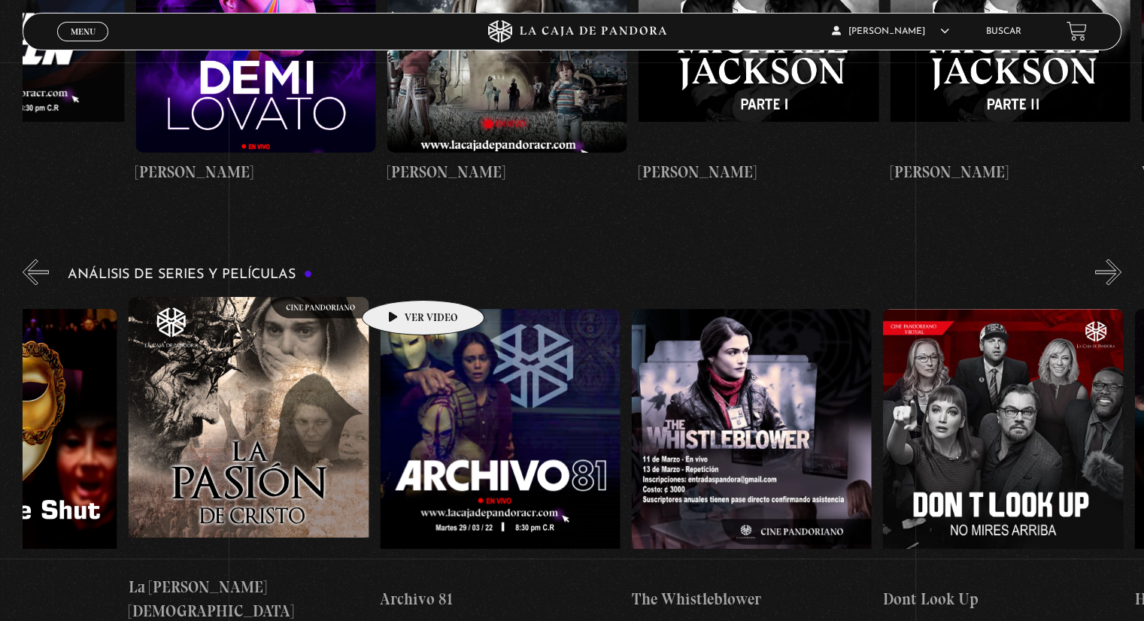
drag, startPoint x: 1026, startPoint y: 284, endPoint x: 399, endPoint y: 278, distance: 626.6
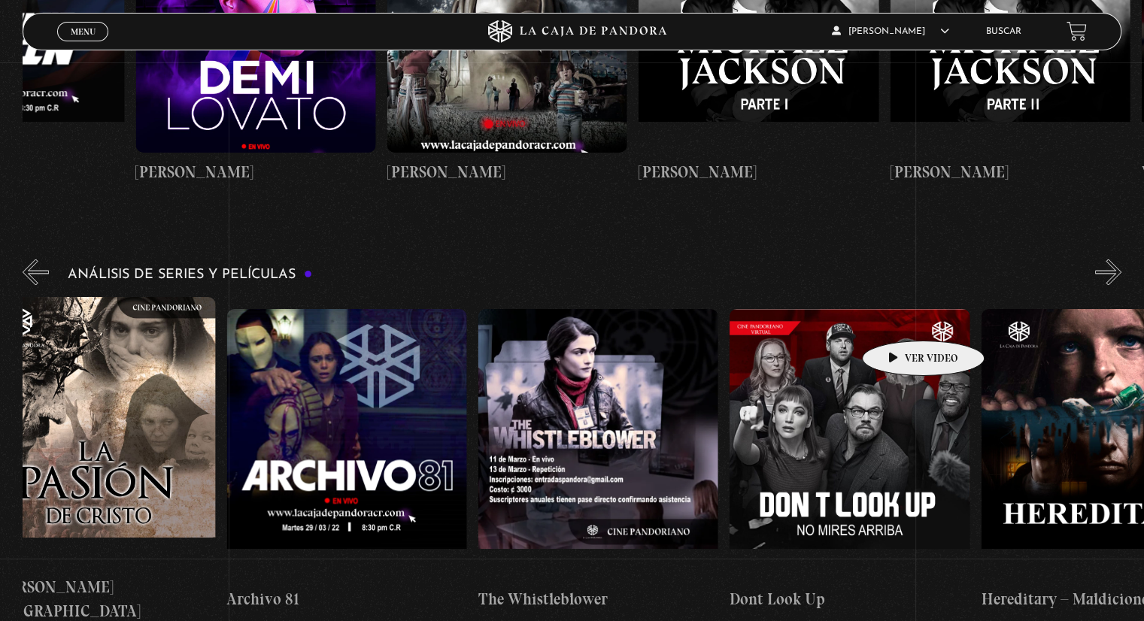
scroll to position [0, 3314]
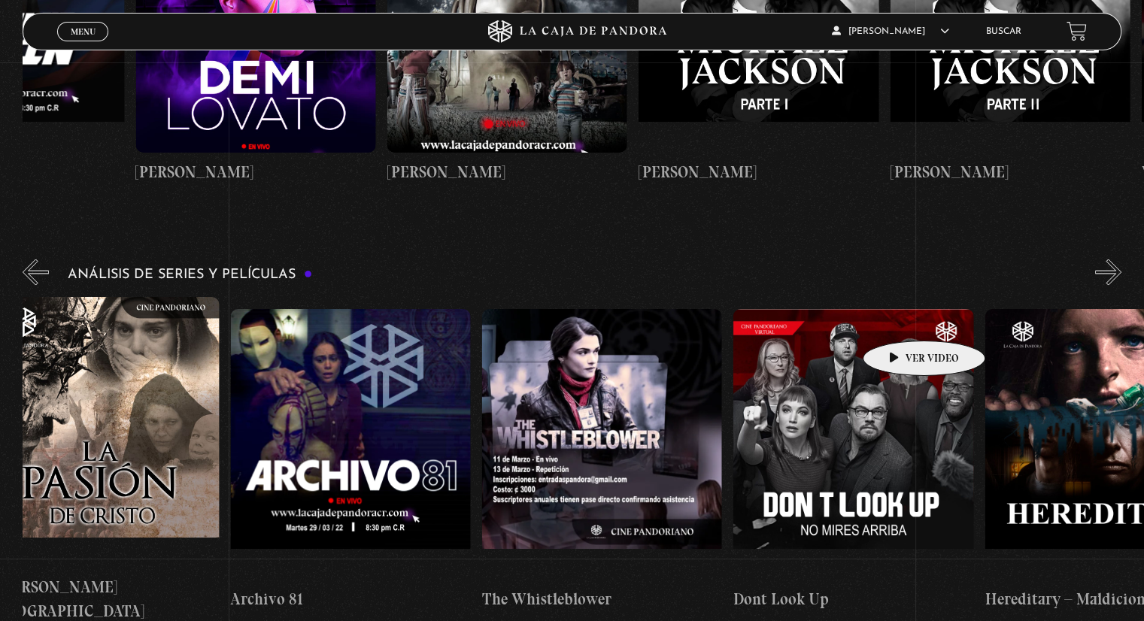
drag, startPoint x: 1003, startPoint y: 315, endPoint x: 900, endPoint y: 318, distance: 103.1
click at [900, 318] on figure at bounding box center [853, 443] width 240 height 271
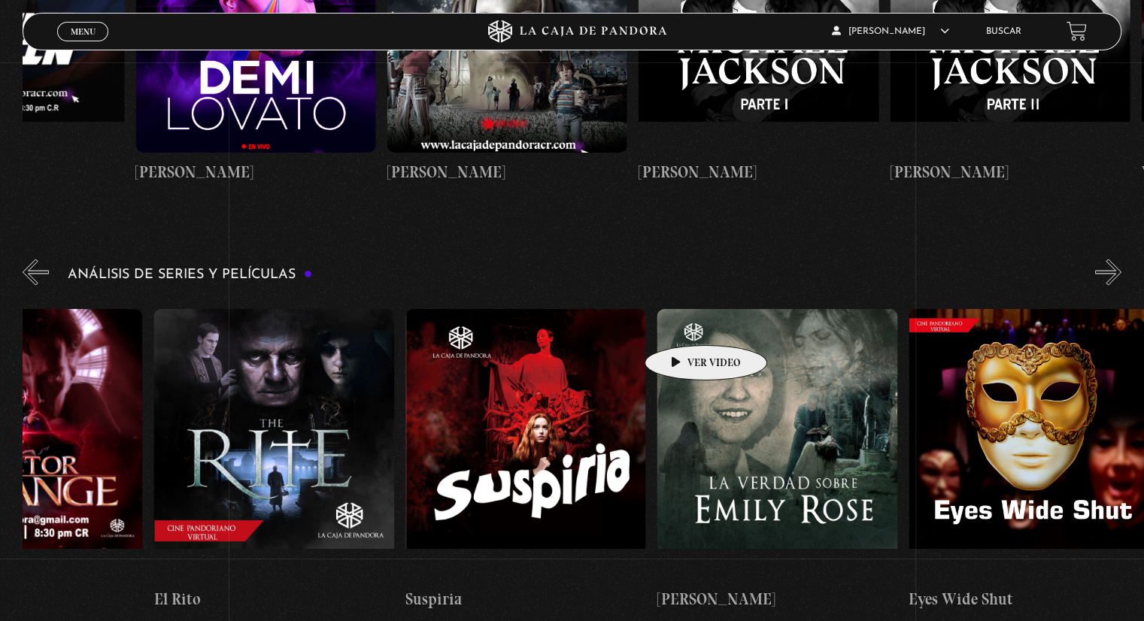
scroll to position [0, 2032]
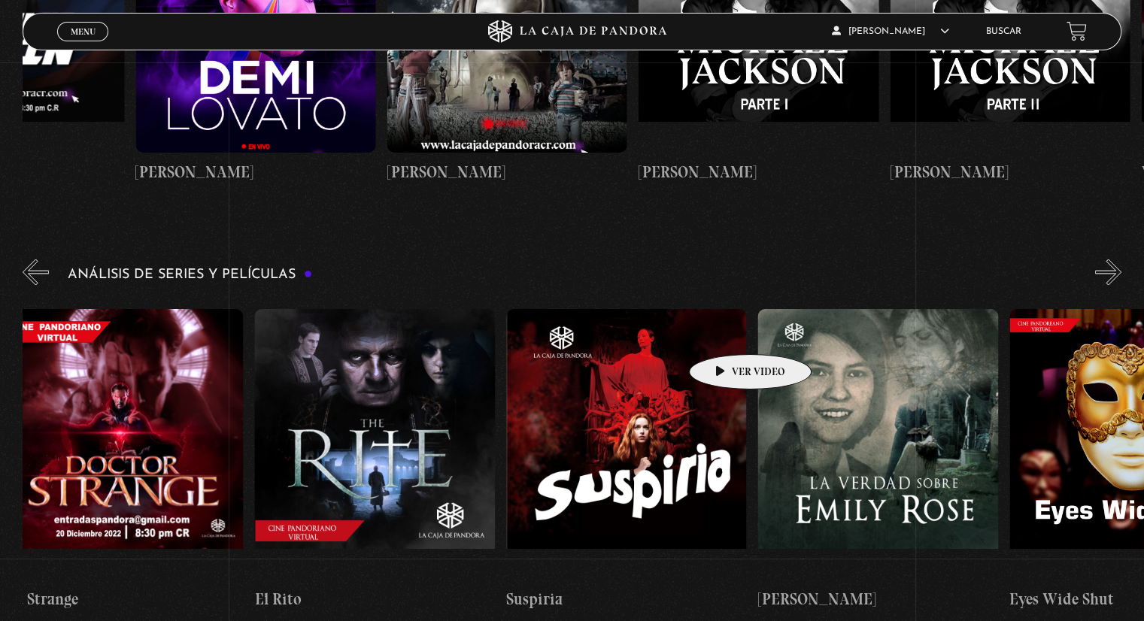
drag, startPoint x: 469, startPoint y: 291, endPoint x: 727, endPoint y: 332, distance: 260.4
click at [727, 332] on div "El Conjuro Conclave [GEOGRAPHIC_DATA] – Meteoritos Mi Otra Yo Dejar el Mundo At…" at bounding box center [883, 459] width 5786 height 326
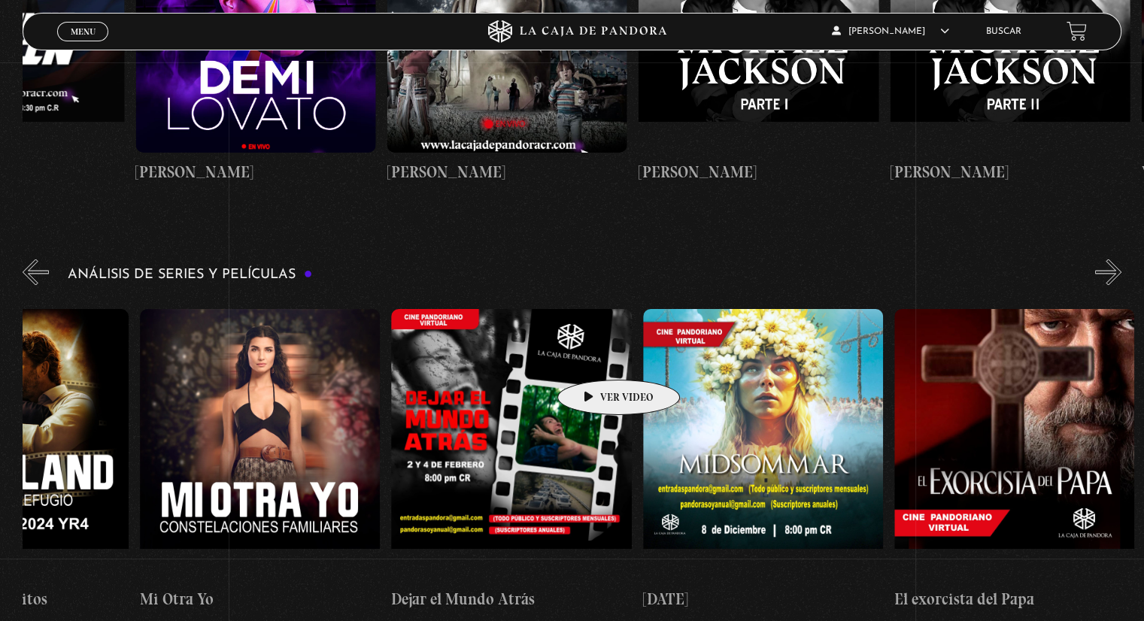
scroll to position [0, 612]
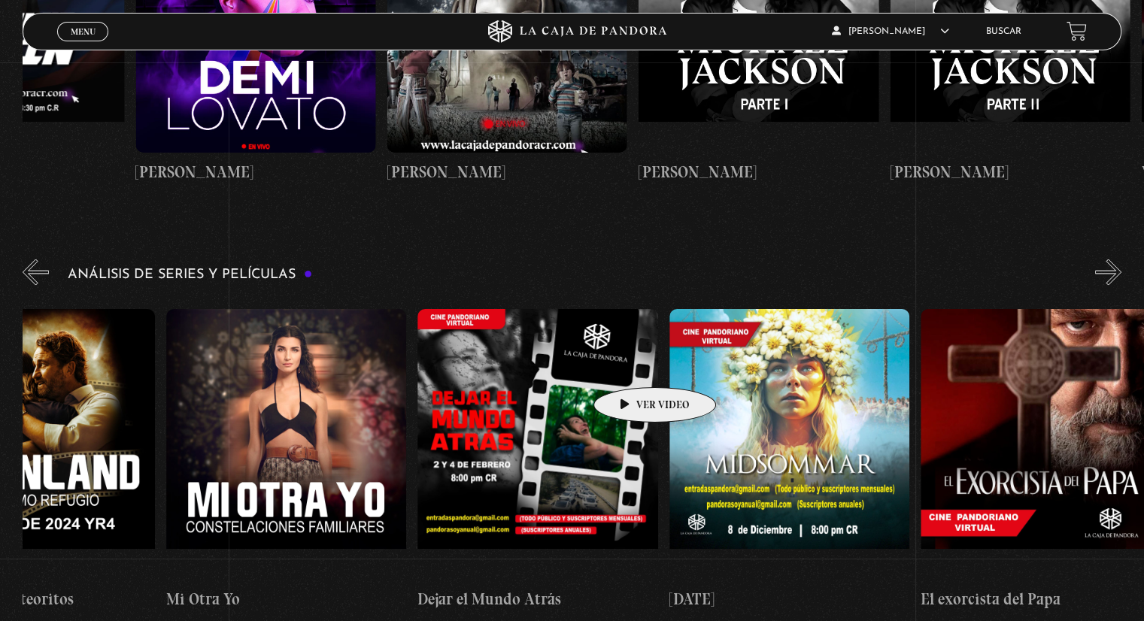
drag, startPoint x: 346, startPoint y: 311, endPoint x: 631, endPoint y: 365, distance: 290.0
click at [799, 329] on figure at bounding box center [789, 443] width 240 height 271
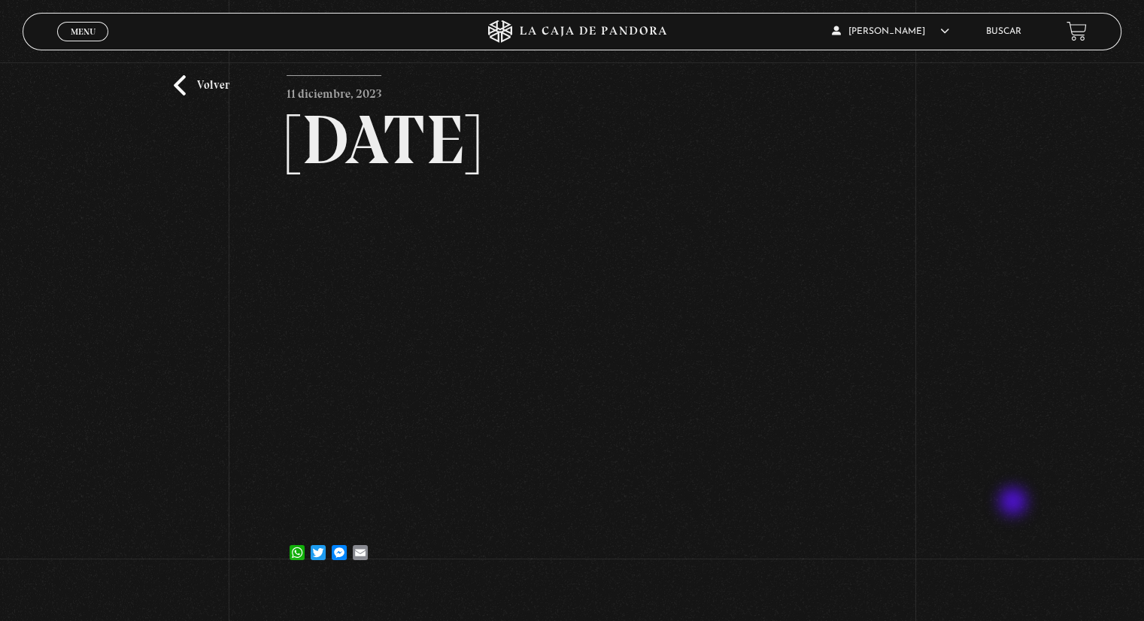
scroll to position [75, 0]
